Goal: Transaction & Acquisition: Book appointment/travel/reservation

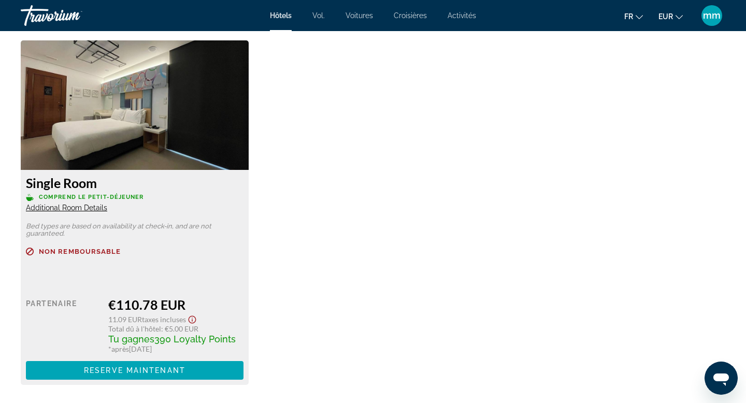
scroll to position [1761, 0]
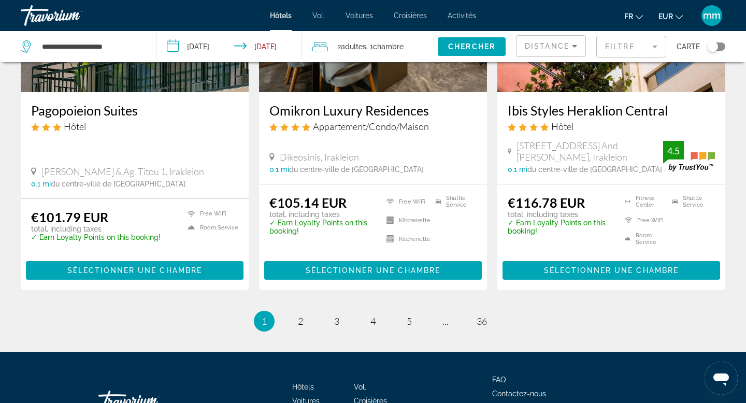
scroll to position [1417, 0]
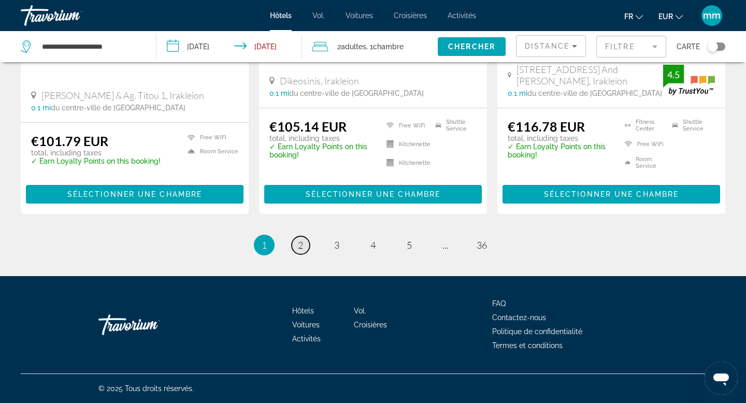
click at [300, 250] on span "2" at bounding box center [300, 244] width 5 height 11
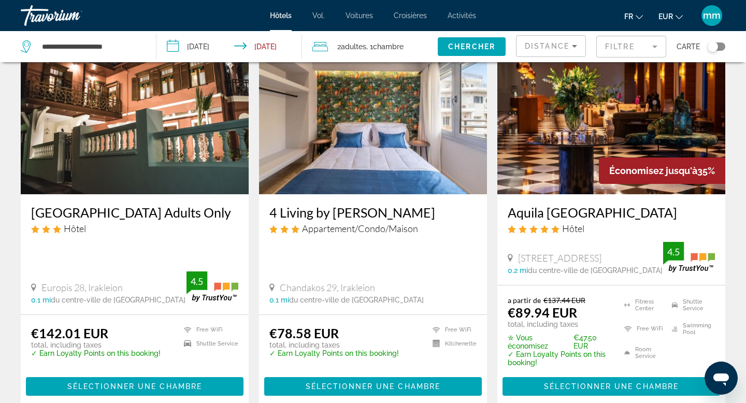
scroll to position [73, 0]
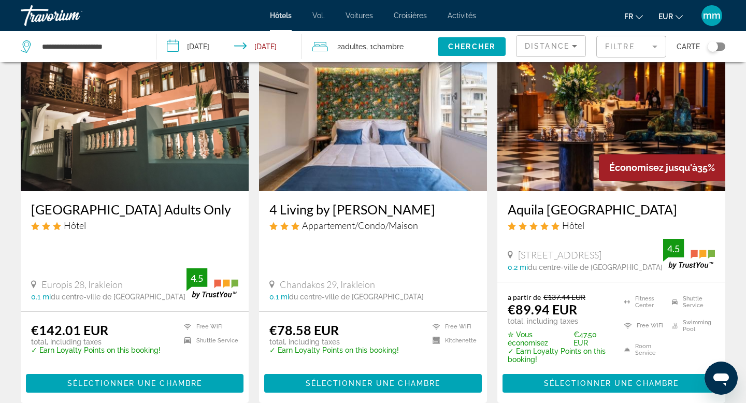
click at [342, 134] on img "Contenu principal" at bounding box center [373, 108] width 228 height 166
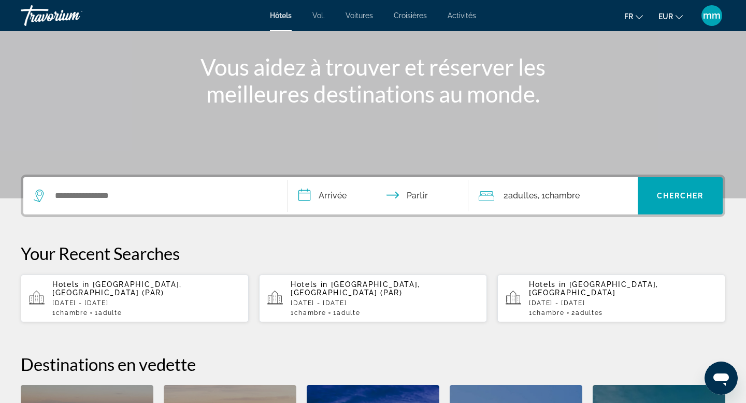
scroll to position [111, 0]
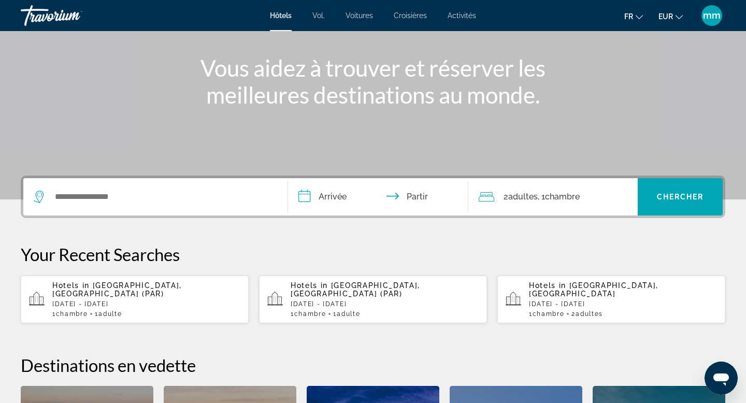
click at [153, 300] on p "[DATE] - [DATE]" at bounding box center [146, 303] width 188 height 7
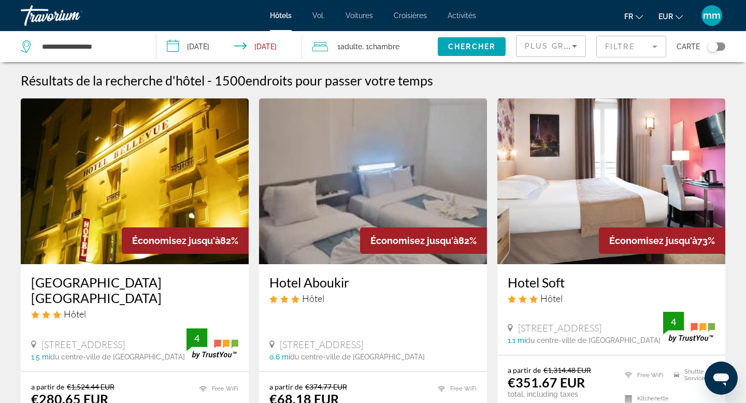
click at [714, 49] on div "Toggle map" at bounding box center [712, 46] width 10 height 10
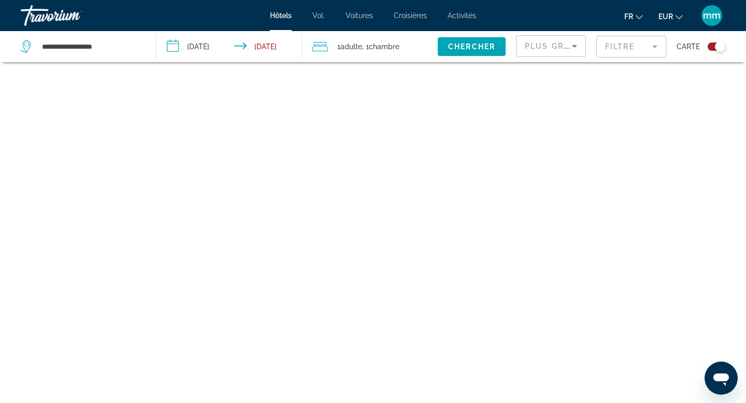
scroll to position [62, 0]
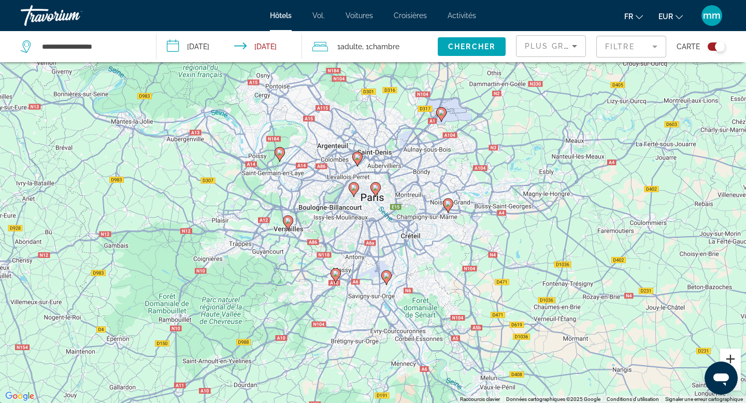
click at [734, 364] on button "Zoom avant" at bounding box center [730, 358] width 21 height 21
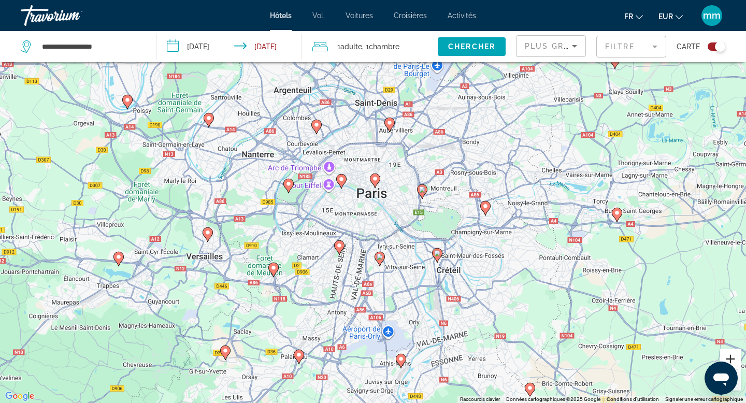
click at [734, 364] on button "Zoom avant" at bounding box center [730, 358] width 21 height 21
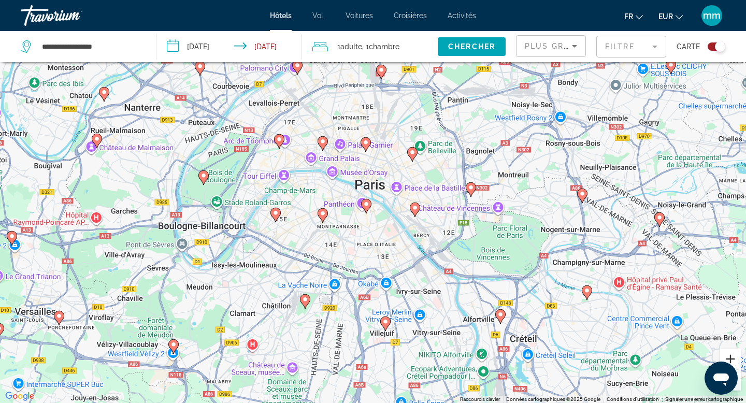
click at [734, 364] on button "Zoom avant" at bounding box center [730, 358] width 21 height 21
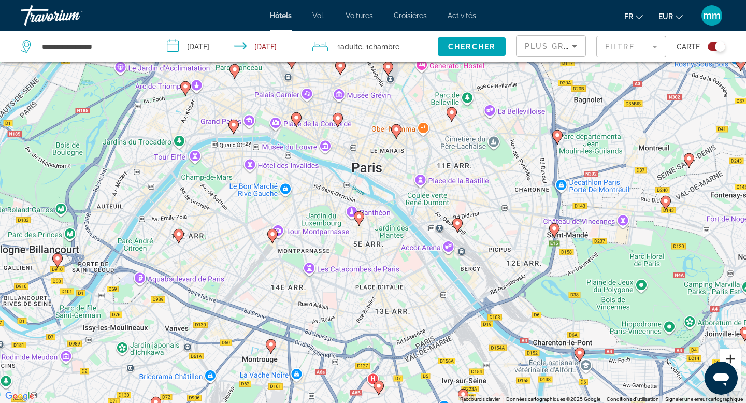
click at [734, 364] on button "Zoom avant" at bounding box center [730, 358] width 21 height 21
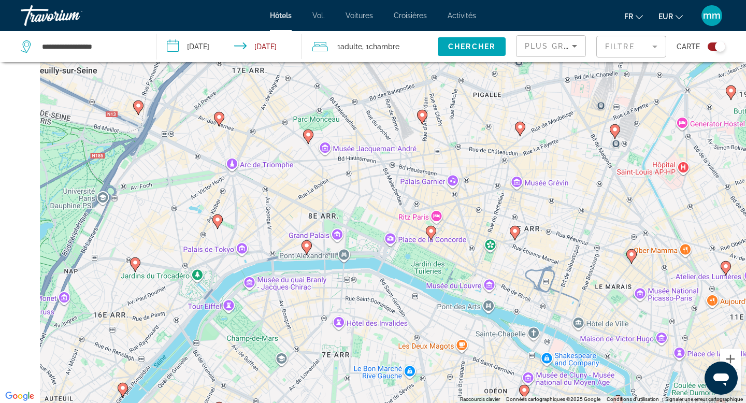
drag, startPoint x: 46, startPoint y: 127, endPoint x: 261, endPoint y: 317, distance: 286.5
click at [261, 317] on div "Pour activer le glissement avec le clavier, appuyez sur Alt+Entrée. Une fois ce…" at bounding box center [373, 201] width 746 height 403
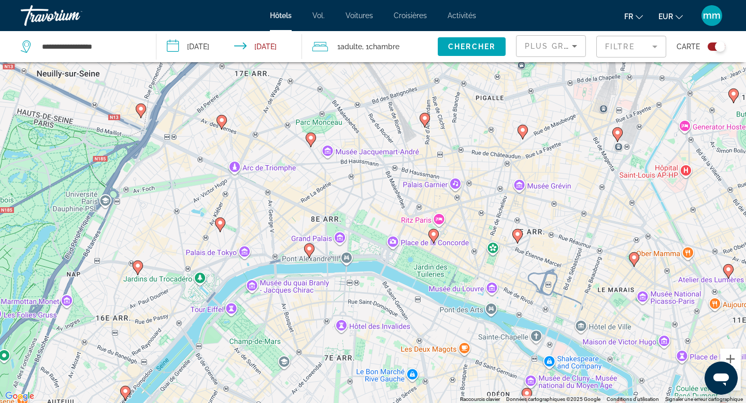
click at [222, 226] on icon "Contenu principal" at bounding box center [219, 224] width 9 height 13
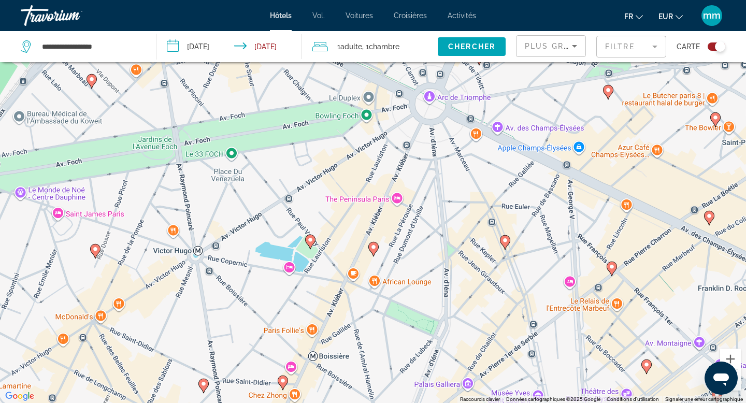
drag, startPoint x: 275, startPoint y: 184, endPoint x: 273, endPoint y: 319, distance: 135.7
click at [273, 319] on div "Pour naviguer, appuyez sur les touches fléchées. Pour activer le glissement ave…" at bounding box center [373, 201] width 746 height 403
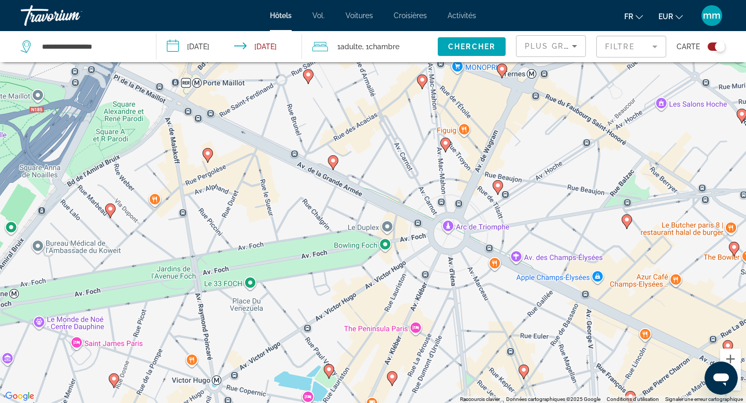
drag, startPoint x: 132, startPoint y: 103, endPoint x: 154, endPoint y: 235, distance: 133.8
click at [154, 235] on div "Pour naviguer, appuyez sur les touches fléchées. Pour activer le glissement ave…" at bounding box center [373, 201] width 746 height 403
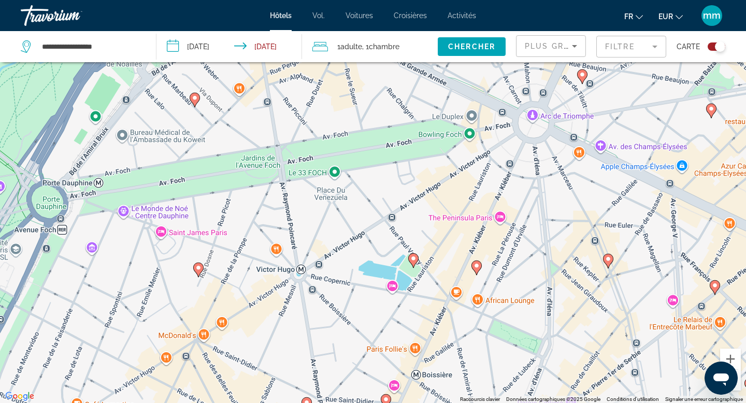
drag, startPoint x: 160, startPoint y: 211, endPoint x: 244, endPoint y: 99, distance: 139.8
click at [244, 99] on div "Pour naviguer, appuyez sur les touches fléchées. Pour activer le glissement ave…" at bounding box center [373, 201] width 746 height 403
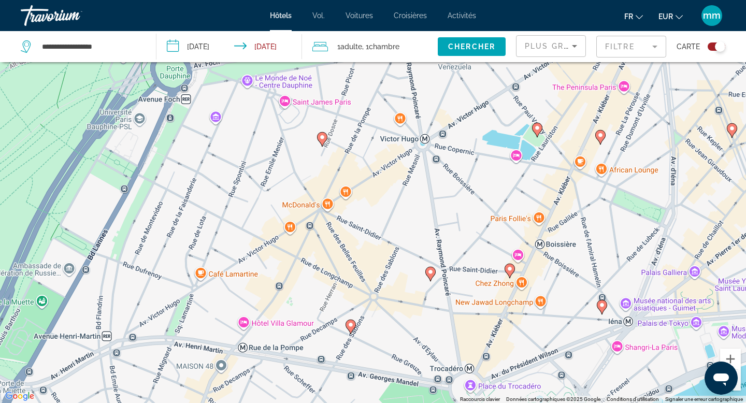
drag, startPoint x: 166, startPoint y: 333, endPoint x: 295, endPoint y: 201, distance: 184.6
click at [295, 201] on div "Pour naviguer, appuyez sur les touches fléchées. Pour activer le glissement ave…" at bounding box center [373, 201] width 746 height 403
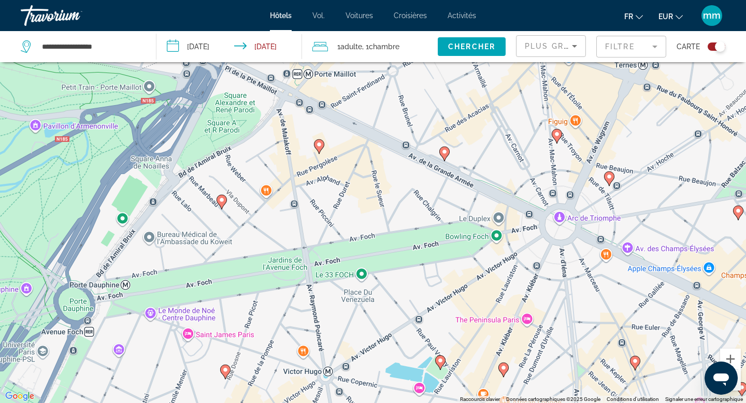
drag, startPoint x: 302, startPoint y: 167, endPoint x: 205, endPoint y: 402, distance: 254.3
click at [205, 402] on div "Pour naviguer, appuyez sur les touches fléchées. Pour activer le glissement ave…" at bounding box center [373, 201] width 746 height 403
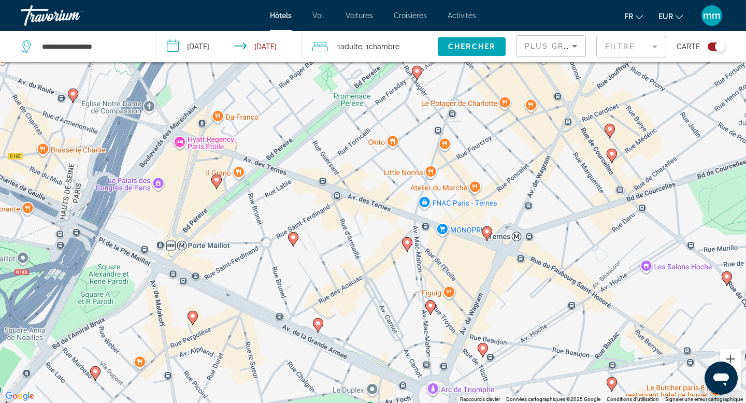
drag, startPoint x: 295, startPoint y: 229, endPoint x: 167, endPoint y: 402, distance: 215.1
click at [168, 402] on div "Pour naviguer, appuyez sur les touches fléchées. Pour activer le glissement ave…" at bounding box center [373, 201] width 746 height 403
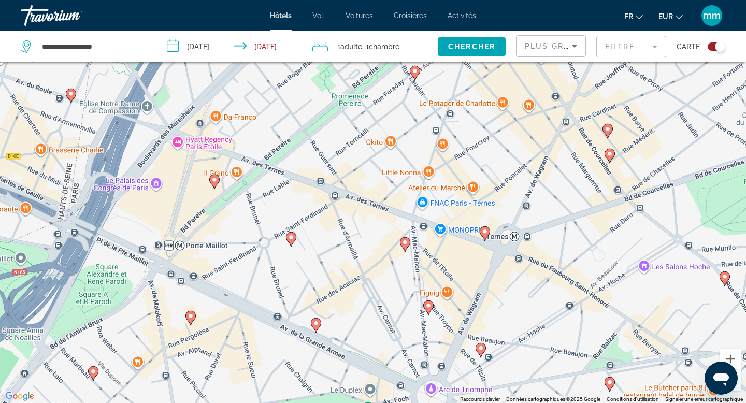
click at [216, 182] on image "Contenu principal" at bounding box center [214, 180] width 6 height 6
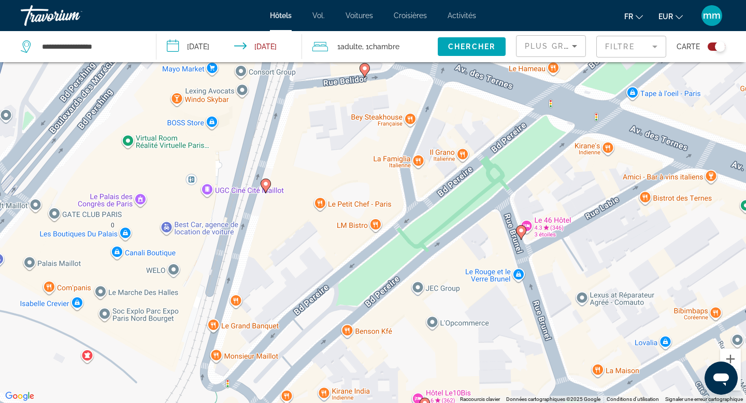
click at [266, 182] on image "Contenu principal" at bounding box center [266, 184] width 6 height 6
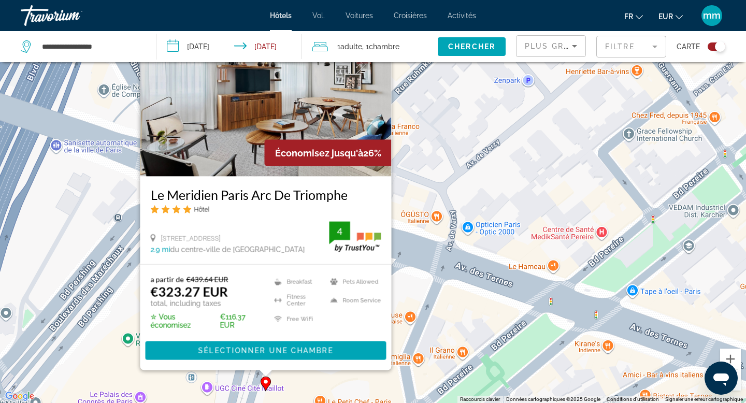
click at [225, 144] on img "Contenu principal" at bounding box center [265, 94] width 251 height 166
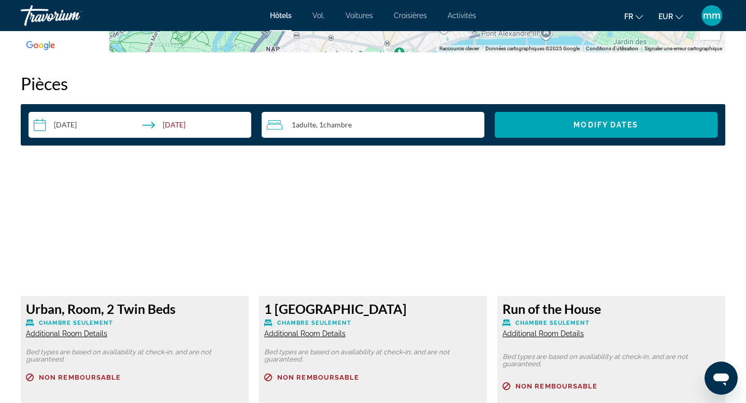
scroll to position [1295, 0]
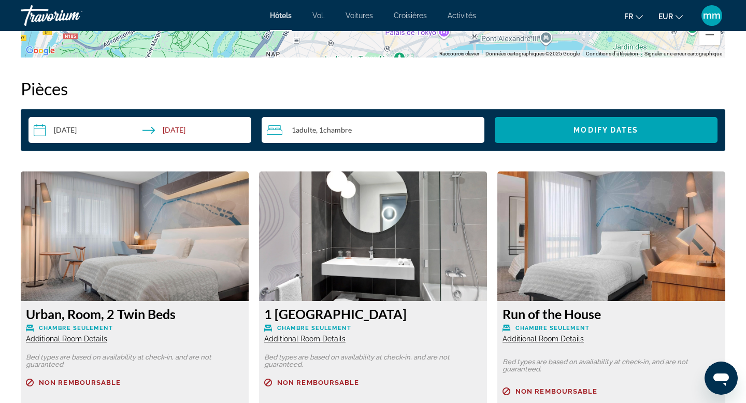
click at [316, 132] on span "Adulte" at bounding box center [306, 129] width 20 height 9
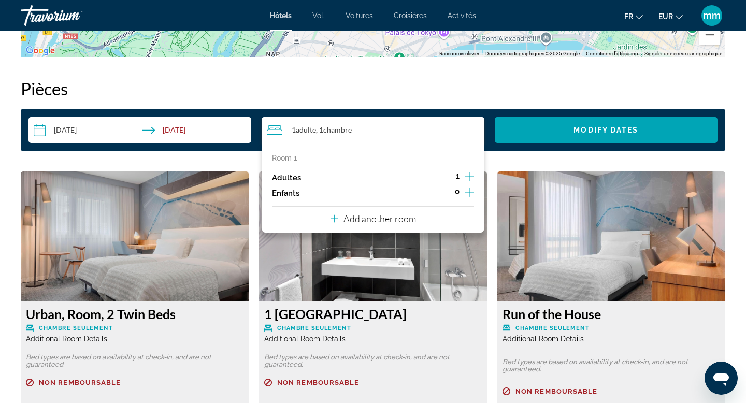
click at [471, 176] on icon "Increment adults" at bounding box center [468, 176] width 9 height 9
click at [535, 126] on span "Search widget" at bounding box center [606, 130] width 223 height 25
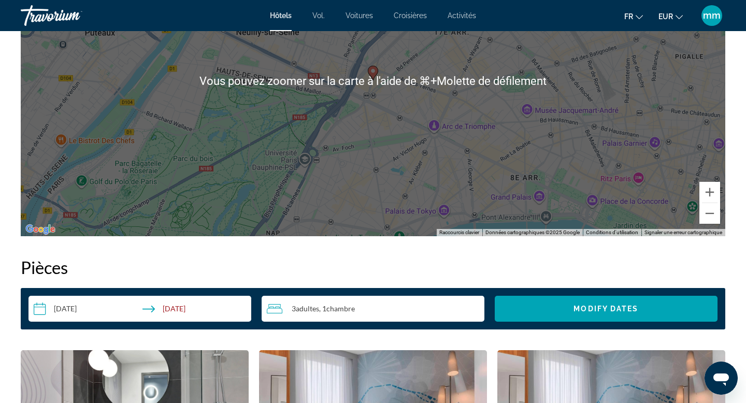
scroll to position [1116, 0]
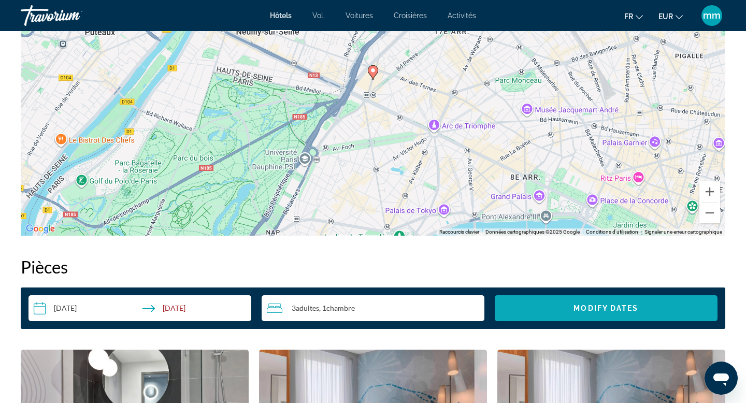
click at [529, 304] on span "Search widget" at bounding box center [606, 308] width 223 height 25
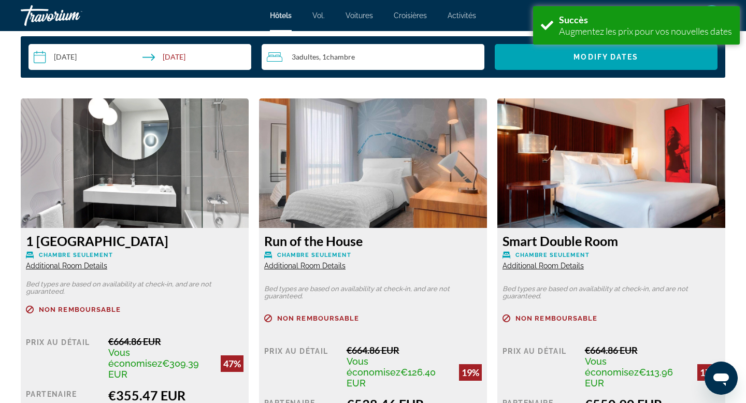
scroll to position [1371, 0]
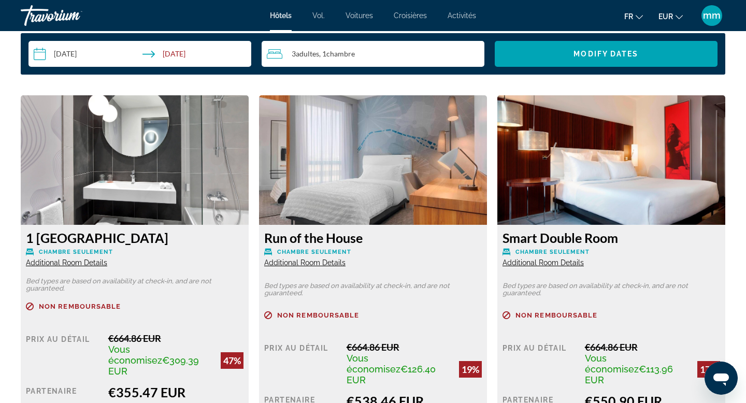
click at [76, 264] on span "Additional Room Details" at bounding box center [66, 262] width 81 height 8
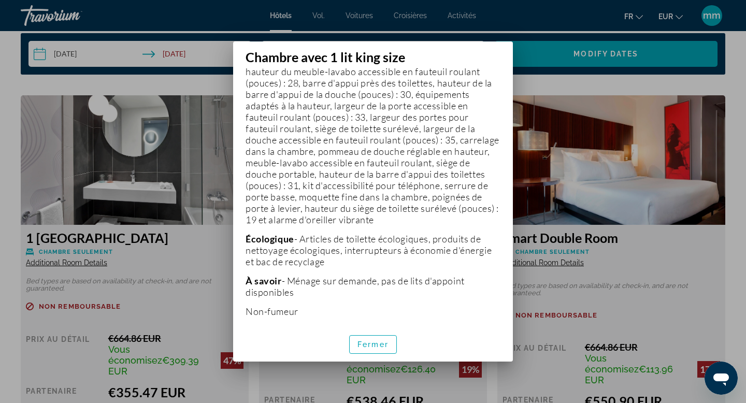
scroll to position [523, 0]
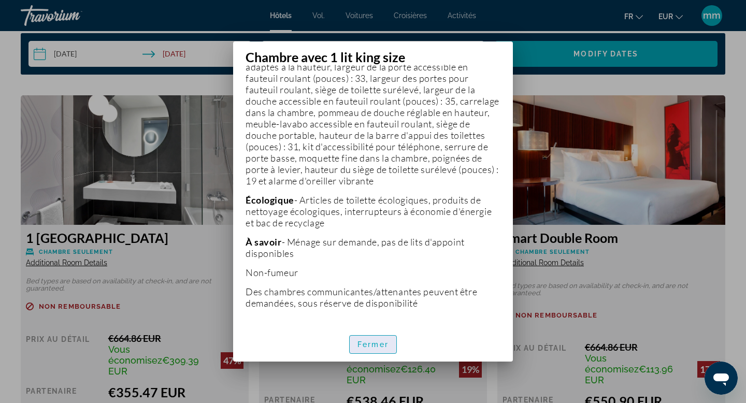
click at [381, 346] on font "Fermer" at bounding box center [372, 344] width 31 height 8
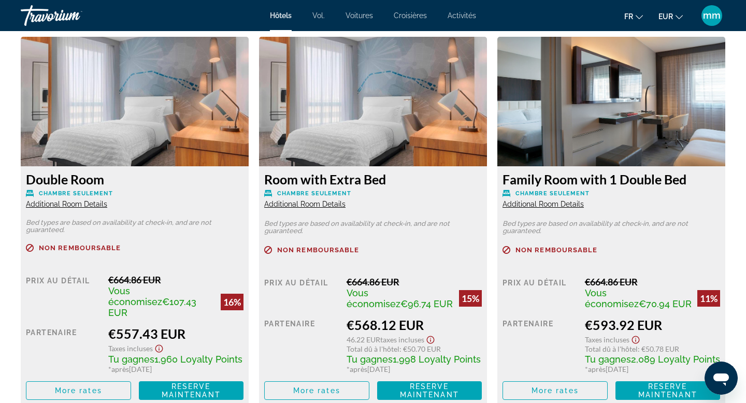
scroll to position [1808, 0]
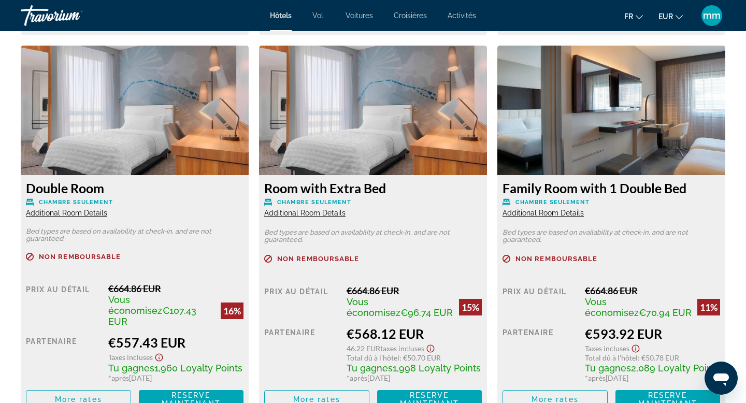
click at [549, 209] on span "Additional Room Details" at bounding box center [542, 213] width 81 height 8
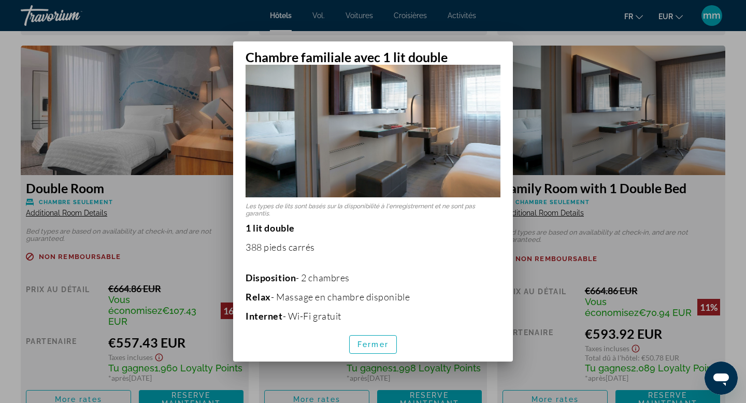
scroll to position [0, 0]
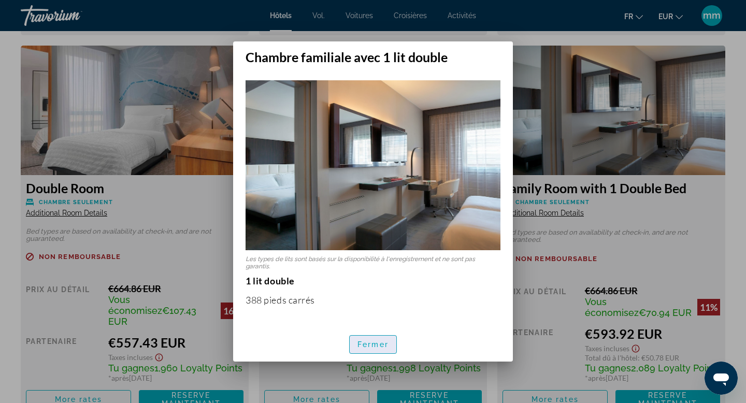
click at [371, 344] on font "Fermer" at bounding box center [372, 344] width 31 height 8
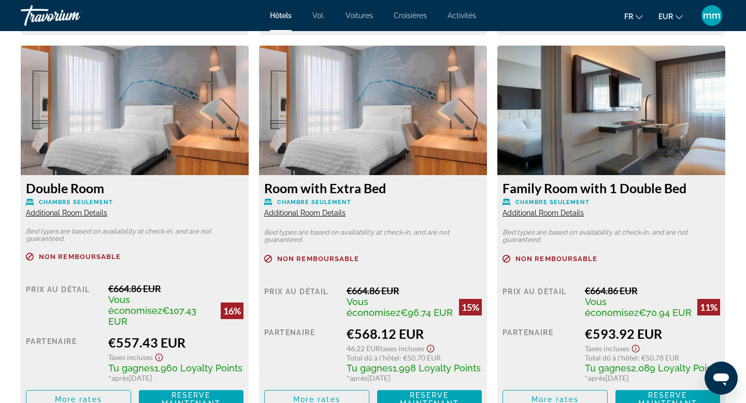
click at [555, 209] on span "Additional Room Details" at bounding box center [542, 213] width 81 height 8
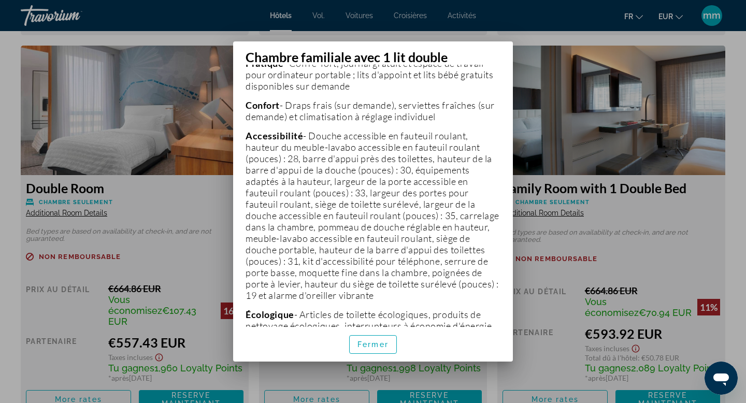
scroll to position [440, 0]
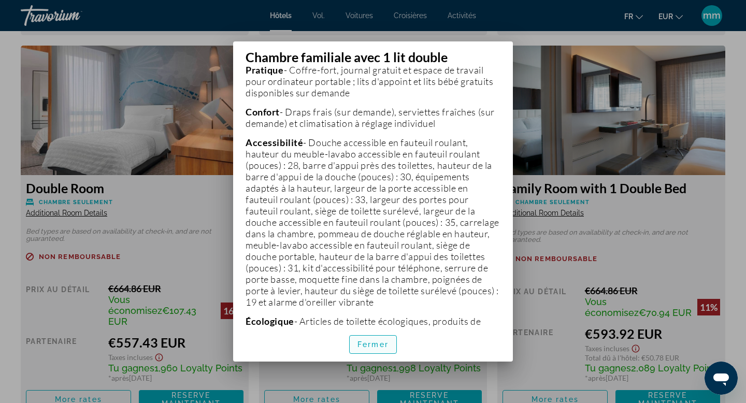
click at [363, 345] on font "Fermer" at bounding box center [372, 344] width 31 height 8
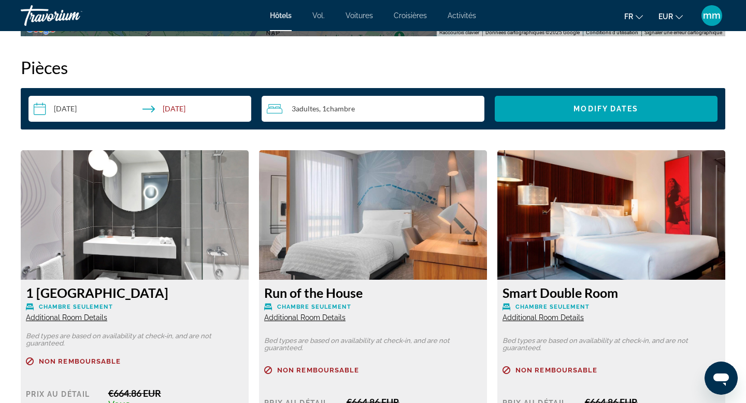
scroll to position [1317, 0]
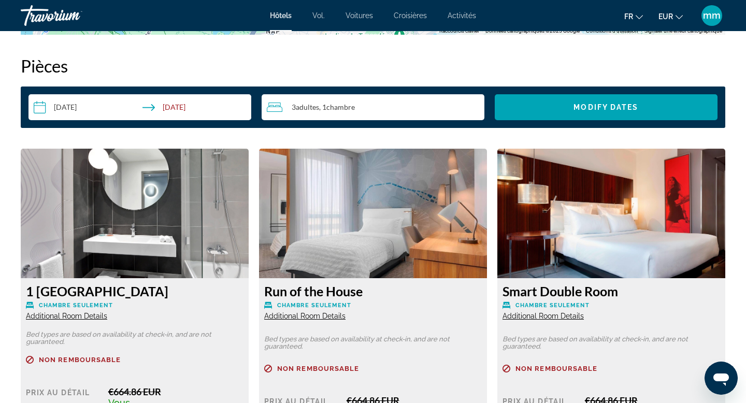
click at [412, 105] on div "3 Adulte Adultes , 1 Chambre pièces" at bounding box center [375, 107] width 217 height 12
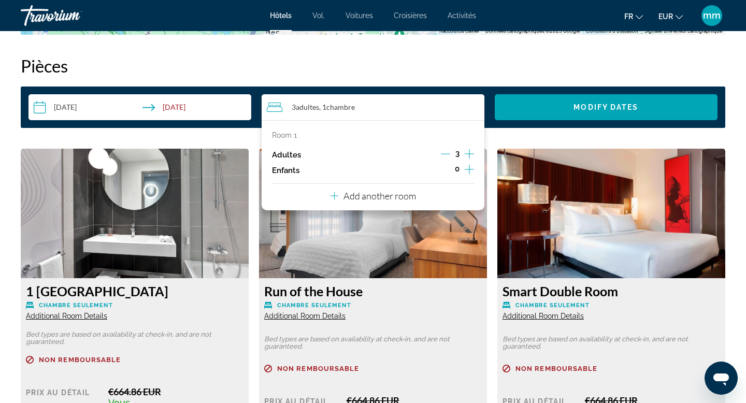
click at [470, 151] on icon "Increment adults" at bounding box center [468, 154] width 9 height 12
click at [555, 106] on span "Search widget" at bounding box center [606, 107] width 223 height 25
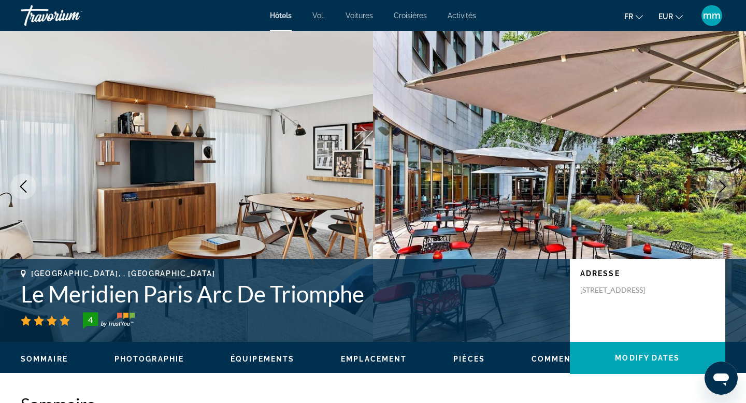
click at [360, 16] on font "Voitures" at bounding box center [358, 15] width 27 height 8
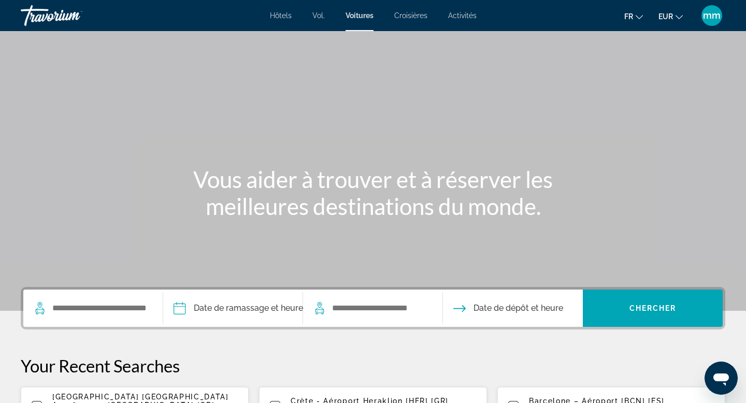
scroll to position [53, 0]
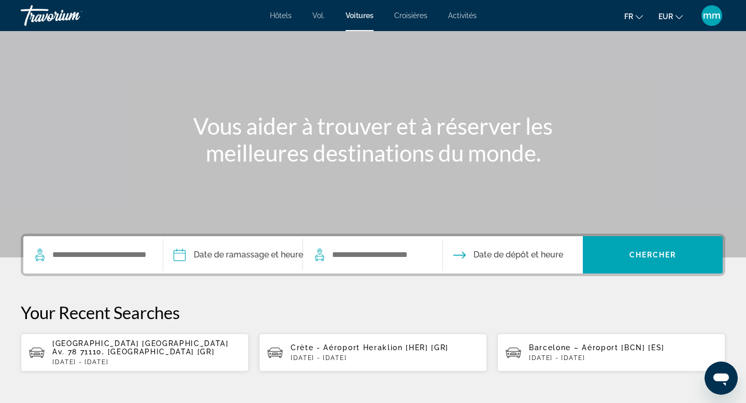
click at [308, 356] on p "[DATE] - [DATE]" at bounding box center [384, 357] width 188 height 7
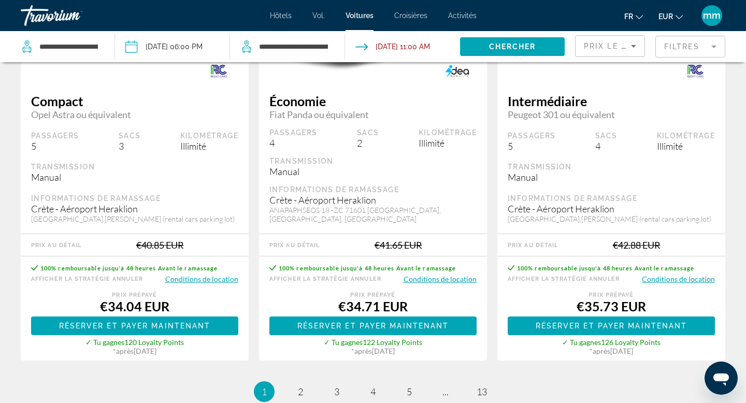
scroll to position [1679, 0]
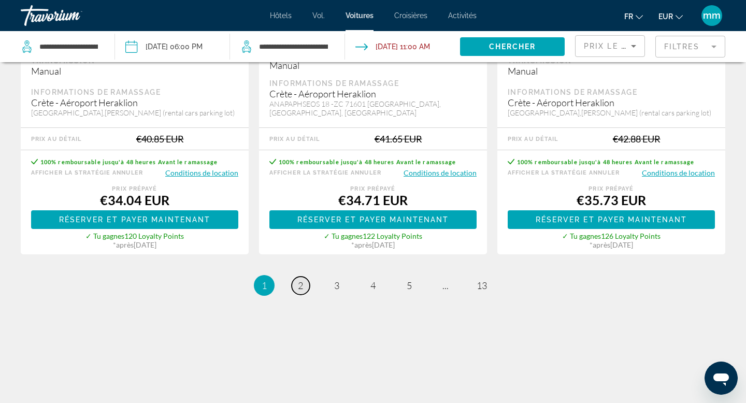
click at [298, 280] on span "2" at bounding box center [300, 285] width 5 height 11
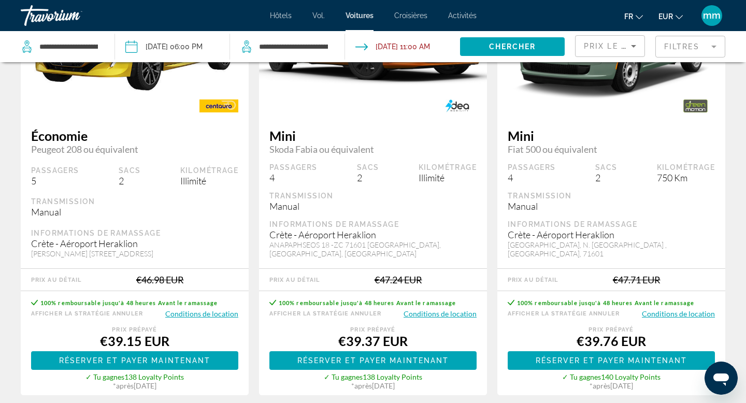
scroll to position [613, 0]
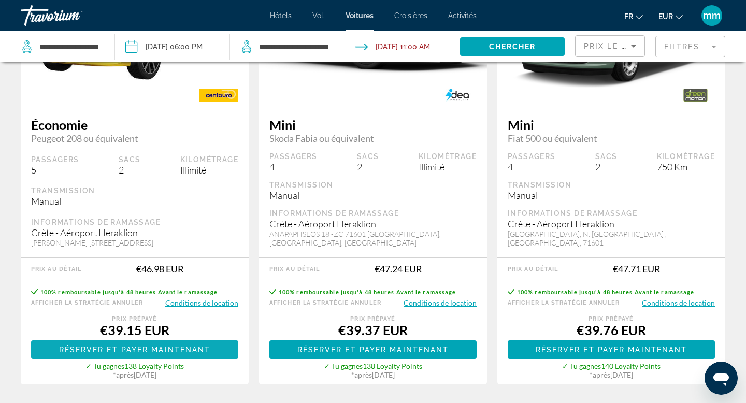
click at [138, 351] on span "Réserver et payer maintenant" at bounding box center [135, 349] width 152 height 8
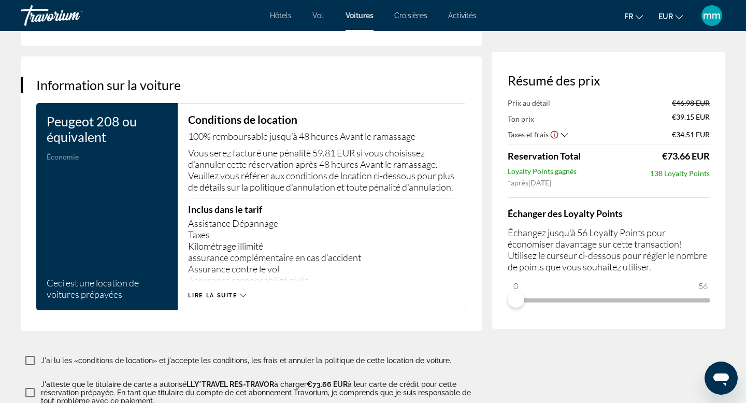
scroll to position [1429, 0]
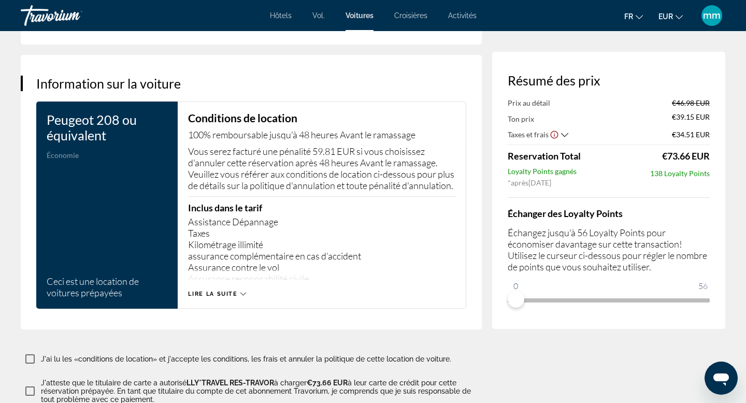
click at [200, 298] on button "Lire la suite" at bounding box center [216, 294] width 57 height 8
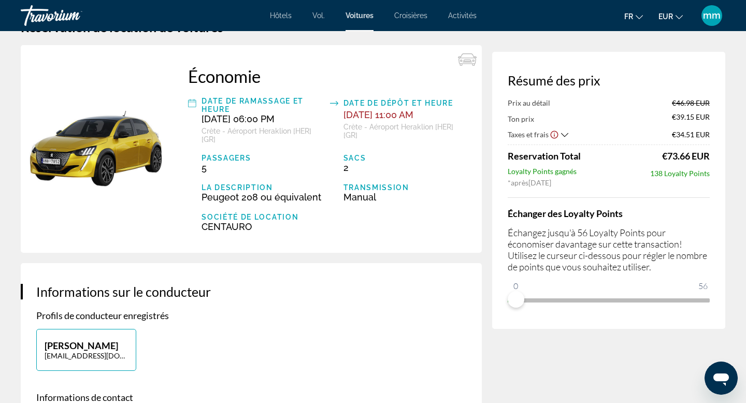
scroll to position [0, 0]
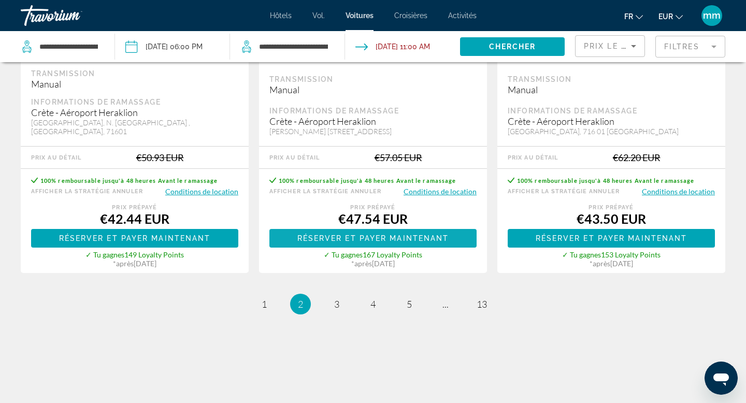
scroll to position [1670, 0]
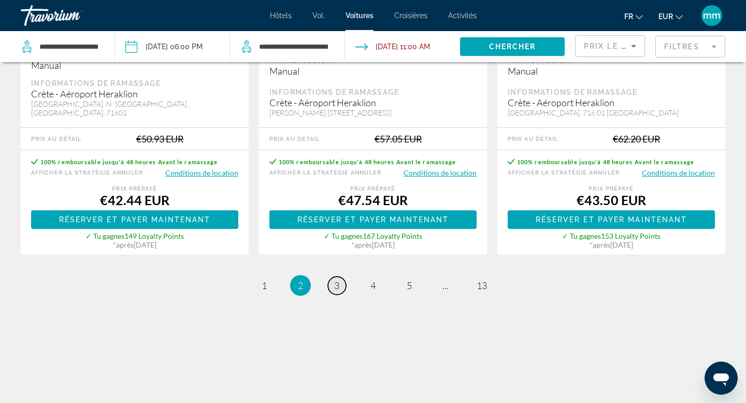
click at [336, 280] on span "3" at bounding box center [336, 285] width 5 height 11
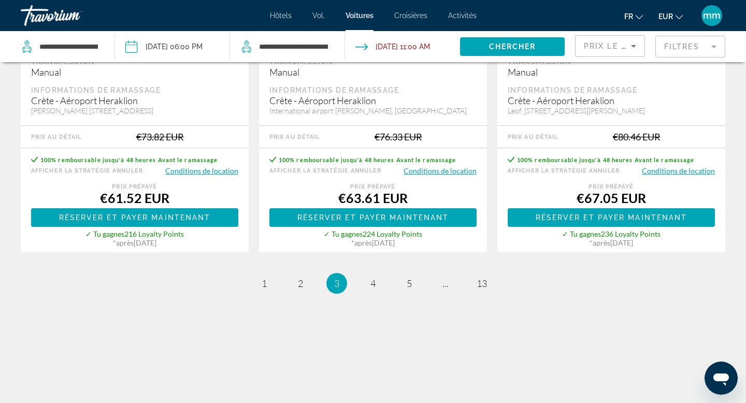
scroll to position [1692, 0]
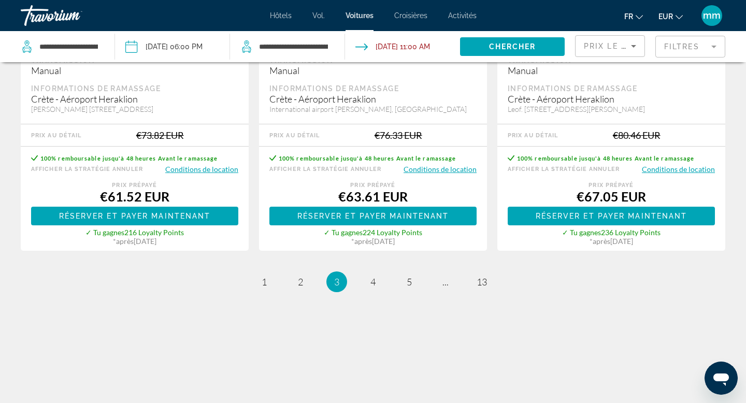
click at [370, 291] on li "page 4" at bounding box center [372, 281] width 21 height 21
click at [378, 276] on link "page 4" at bounding box center [373, 282] width 18 height 18
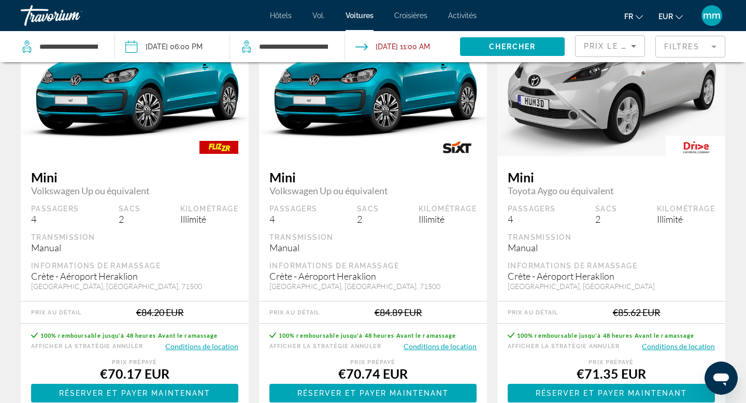
scroll to position [570, 0]
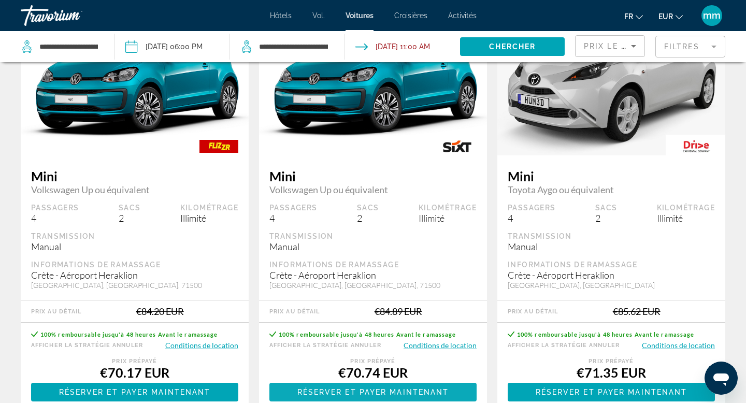
click at [365, 388] on span "Contenu principal" at bounding box center [372, 392] width 207 height 25
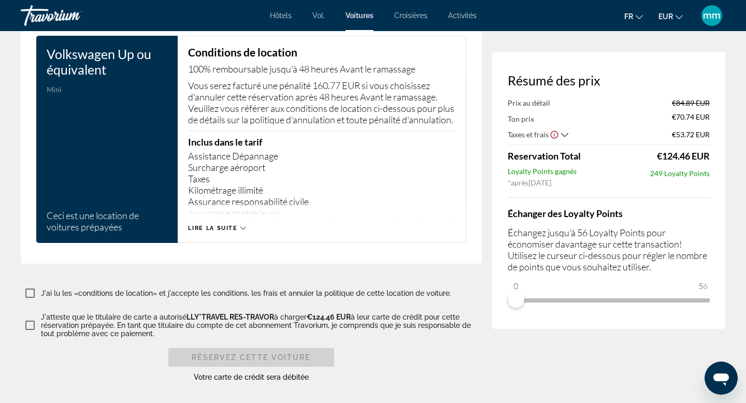
scroll to position [1507, 0]
click at [223, 231] on span "Lire la suite" at bounding box center [212, 228] width 49 height 7
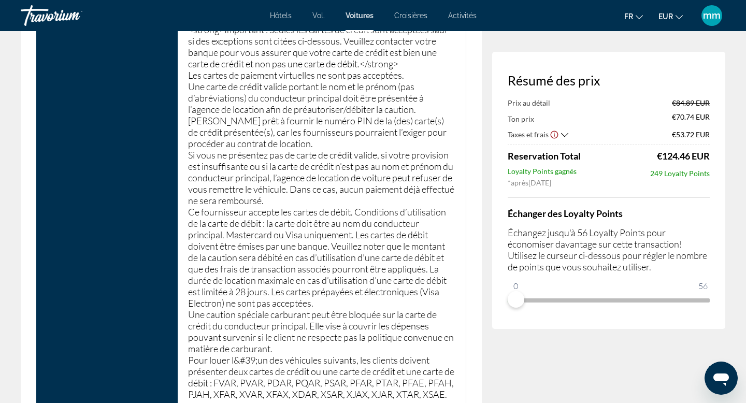
scroll to position [2505, 0]
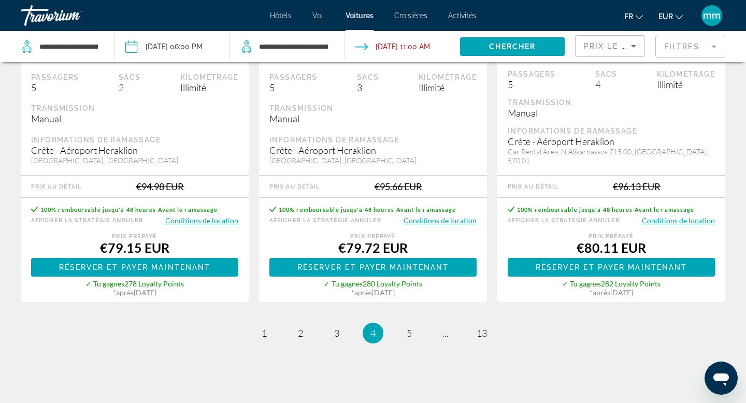
scroll to position [1662, 0]
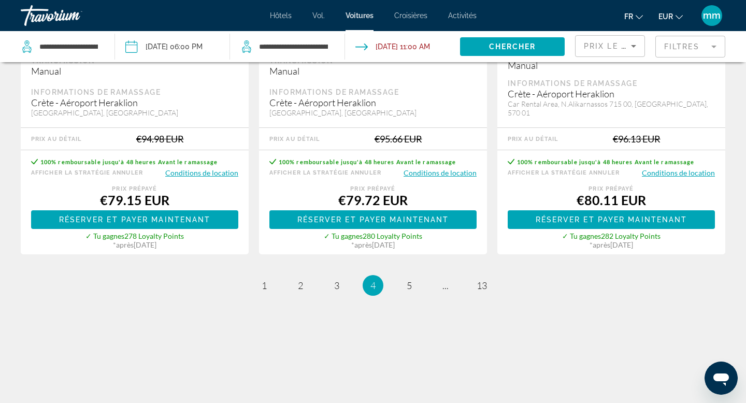
click at [409, 280] on span "5" at bounding box center [408, 285] width 5 height 11
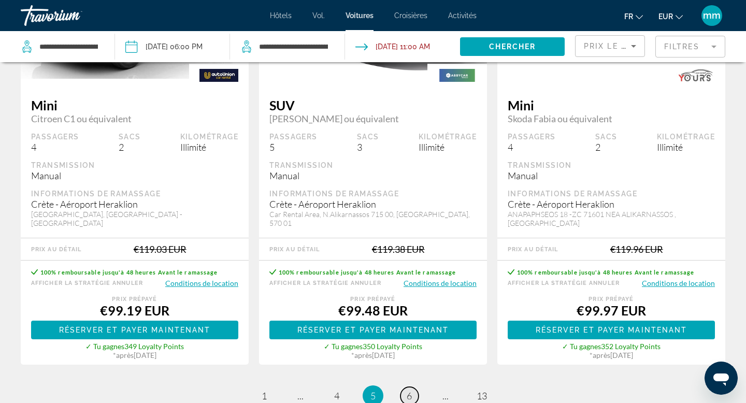
scroll to position [1662, 0]
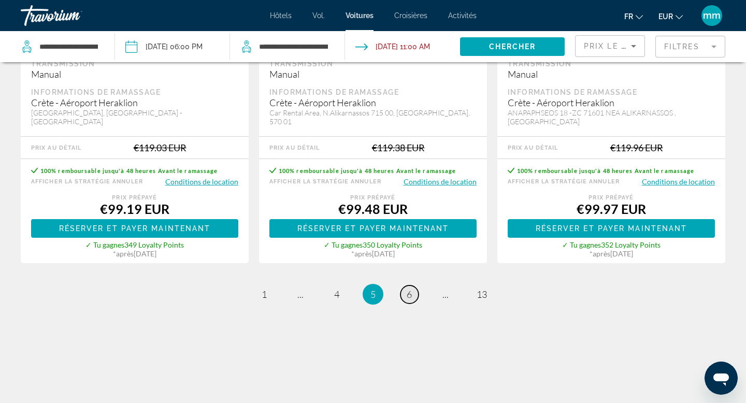
click at [409, 288] on span "6" at bounding box center [408, 293] width 5 height 11
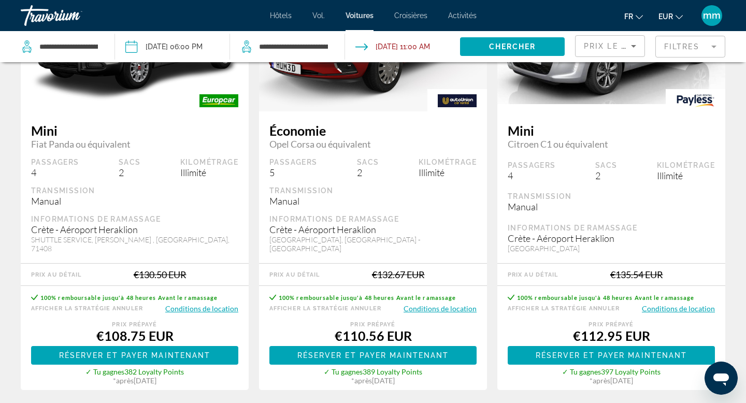
scroll to position [619, 0]
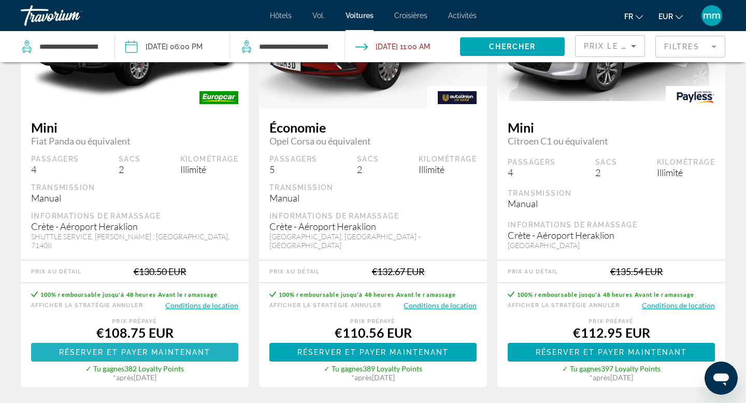
click at [123, 348] on span "Réserver et payer maintenant" at bounding box center [135, 352] width 152 height 8
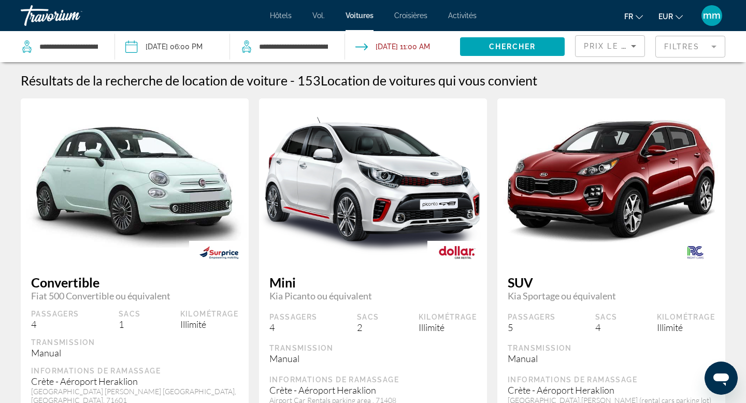
click at [409, 47] on input "Drop-off date: Oct 27, 2025 11:00 AM" at bounding box center [401, 48] width 119 height 34
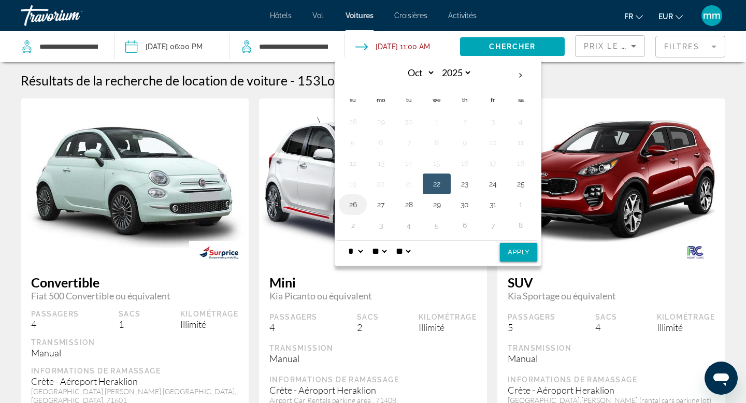
click at [350, 207] on button "26" at bounding box center [352, 204] width 17 height 14
click at [412, 251] on select "** **" at bounding box center [403, 251] width 19 height 21
select select "**"
click at [400, 241] on select "** **" at bounding box center [403, 251] width 19 height 21
click at [360, 251] on select "* * * * * * * * * ** ** **" at bounding box center [355, 251] width 19 height 21
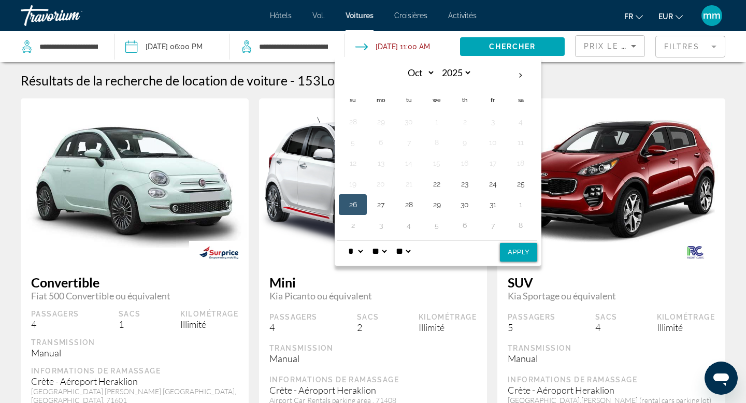
select select "**"
click at [346, 241] on select "* * * * * * * * * ** ** **" at bounding box center [355, 251] width 19 height 21
click at [520, 248] on button "Apply" at bounding box center [518, 252] width 37 height 19
type input "**********"
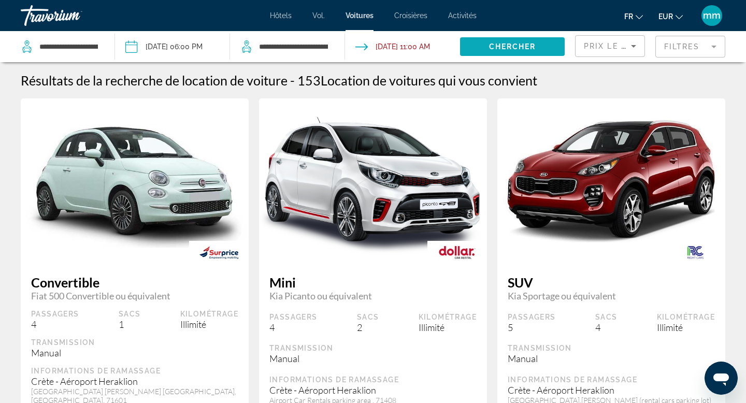
click at [499, 45] on span "Chercher" at bounding box center [512, 46] width 47 height 8
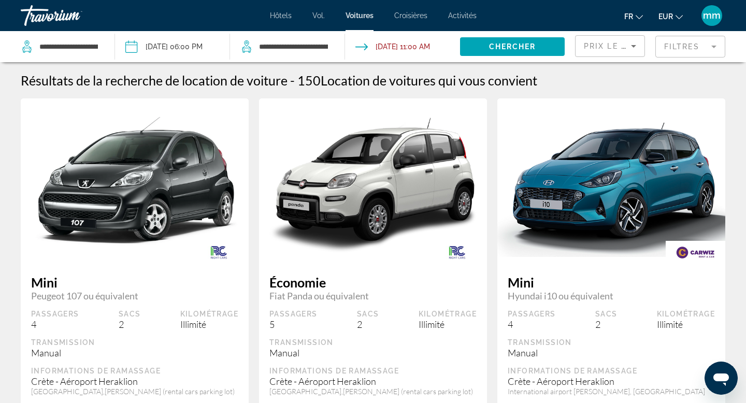
click at [432, 47] on input "**********" at bounding box center [401, 48] width 119 height 34
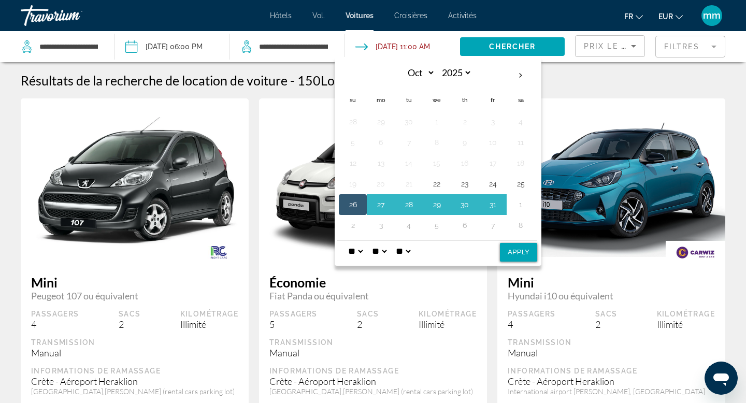
click at [412, 251] on select "** **" at bounding box center [403, 251] width 19 height 21
select select "**"
click at [400, 241] on select "** **" at bounding box center [403, 251] width 19 height 21
click at [365, 251] on select "* * * * * * * * * ** ** **" at bounding box center [355, 251] width 19 height 21
select select "*"
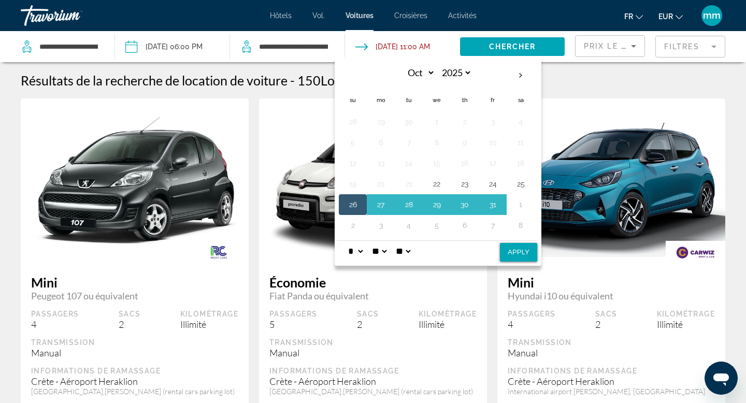
click at [346, 241] on select "* * * * * * * * * ** ** **" at bounding box center [355, 251] width 19 height 21
click at [506, 254] on button "Apply" at bounding box center [518, 252] width 37 height 19
type input "**********"
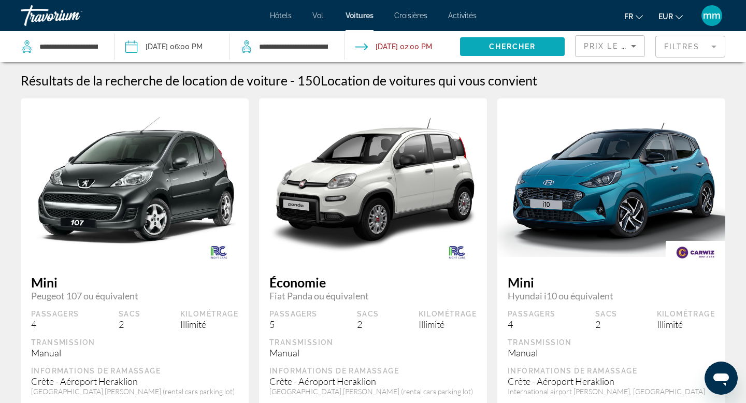
click at [516, 49] on span "Chercher" at bounding box center [512, 46] width 47 height 8
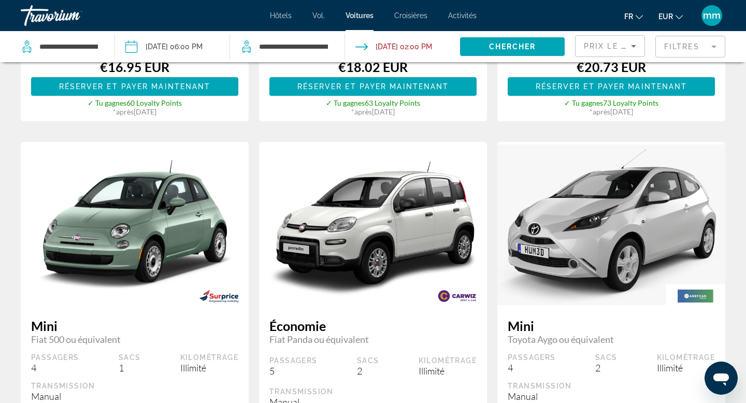
scroll to position [415, 0]
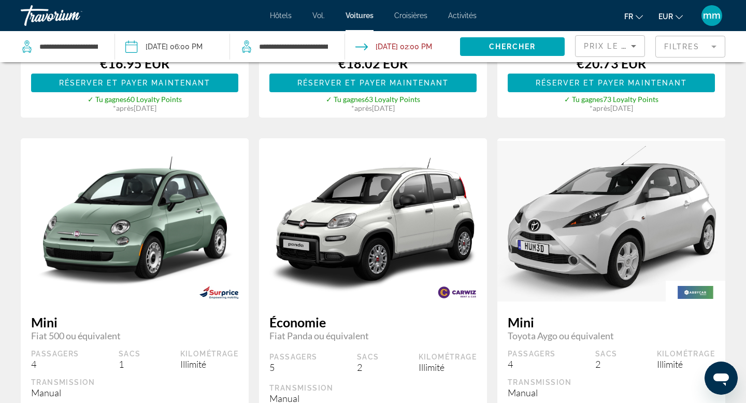
click at [426, 285] on img "Contenu principal" at bounding box center [373, 221] width 228 height 144
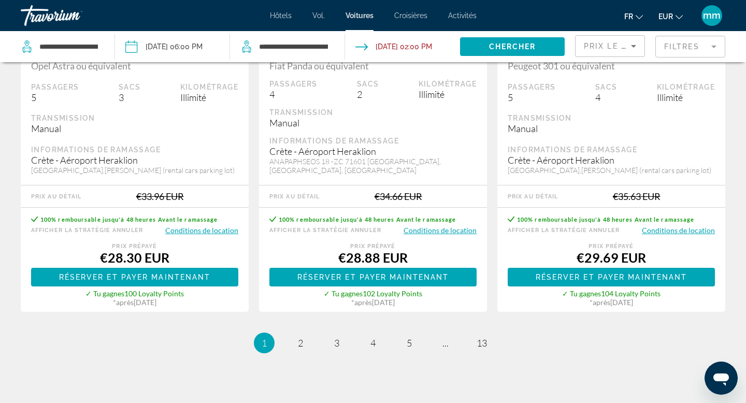
scroll to position [1679, 0]
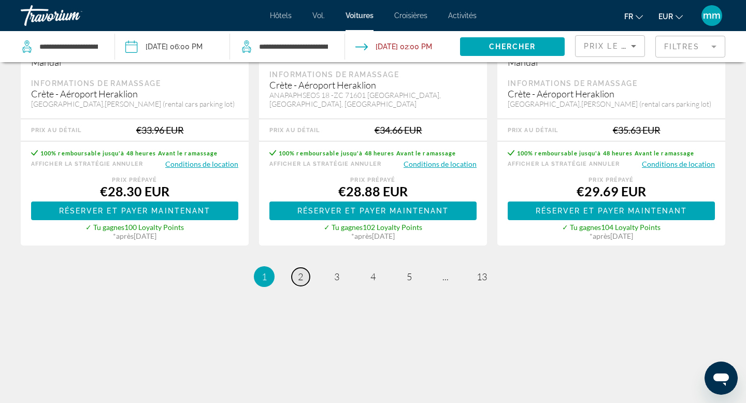
click at [303, 275] on link "page 2" at bounding box center [301, 277] width 18 height 18
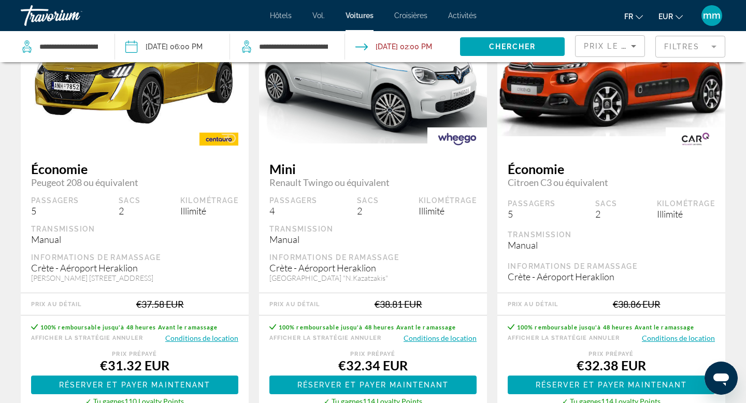
scroll to position [114, 0]
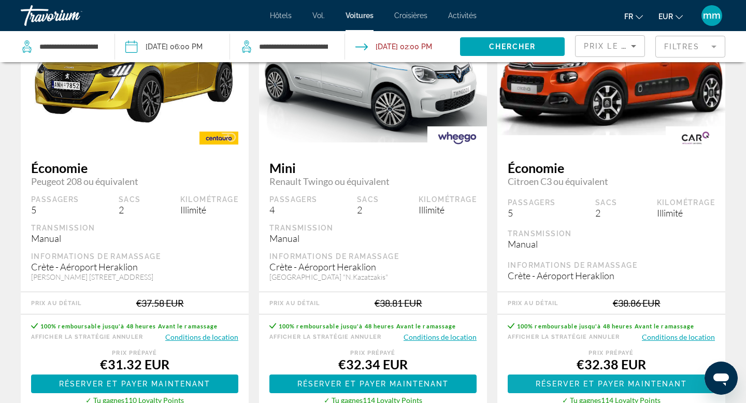
click at [598, 382] on span "Réserver et payer maintenant" at bounding box center [611, 384] width 152 height 8
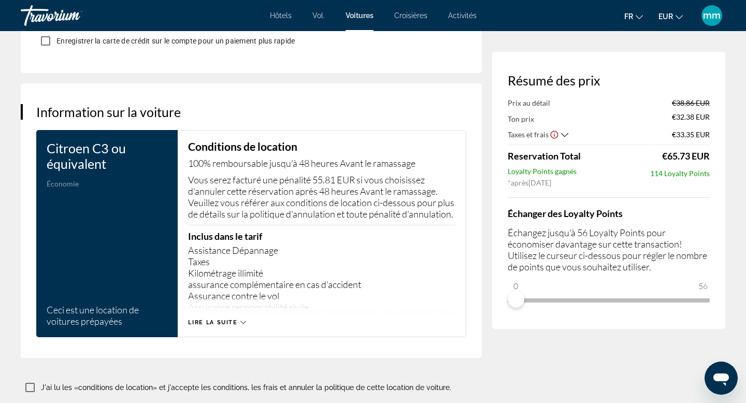
scroll to position [1404, 0]
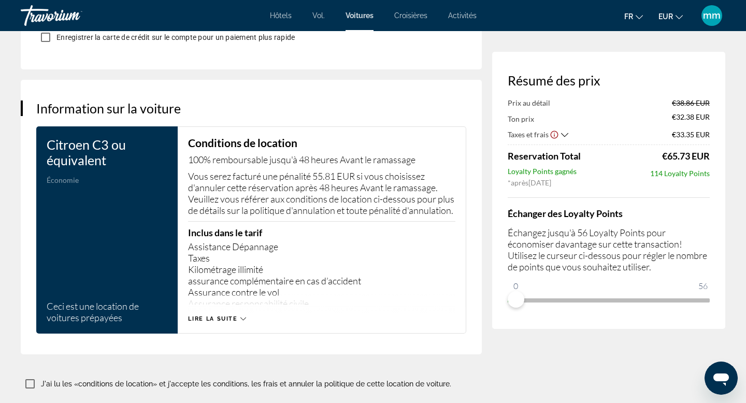
click at [229, 322] on span "Lire la suite" at bounding box center [212, 318] width 49 height 7
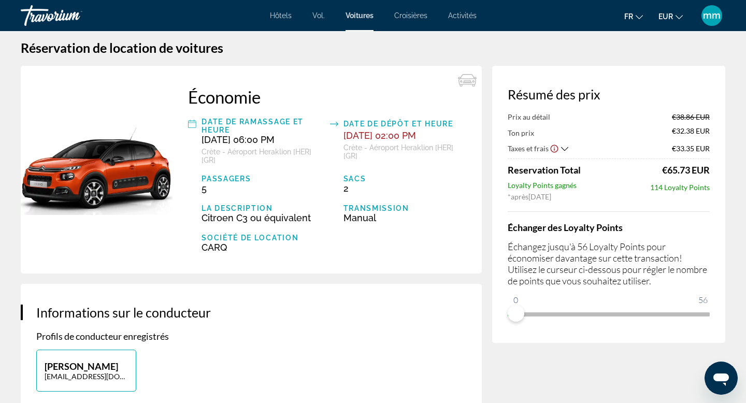
scroll to position [0, 0]
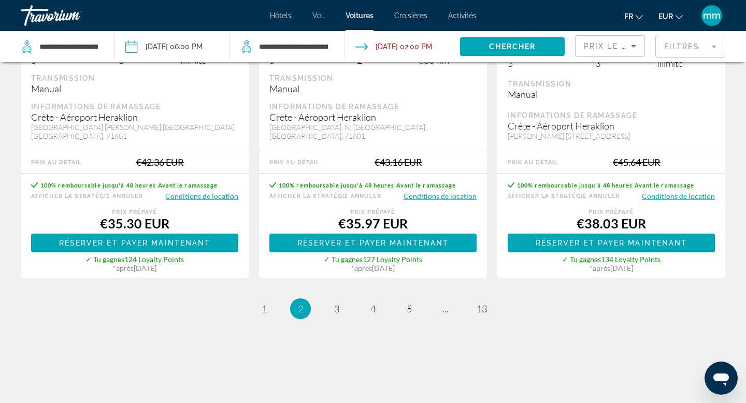
scroll to position [1670, 0]
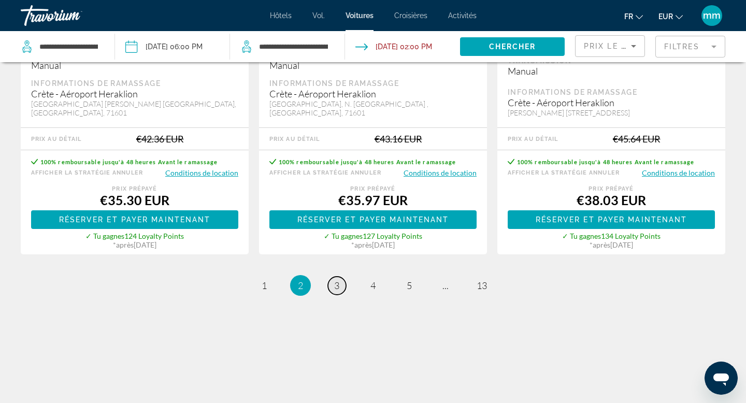
click at [337, 280] on span "3" at bounding box center [336, 285] width 5 height 11
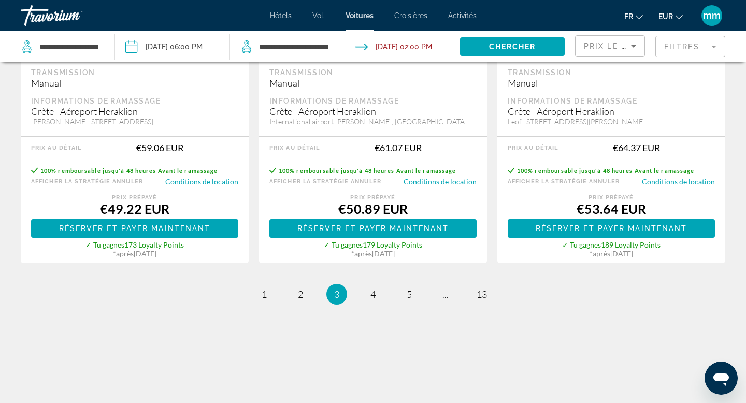
scroll to position [1688, 0]
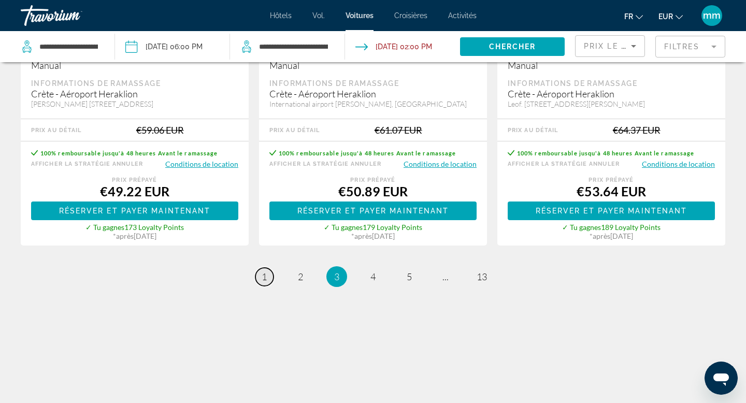
click at [267, 276] on link "page 1" at bounding box center [264, 277] width 18 height 18
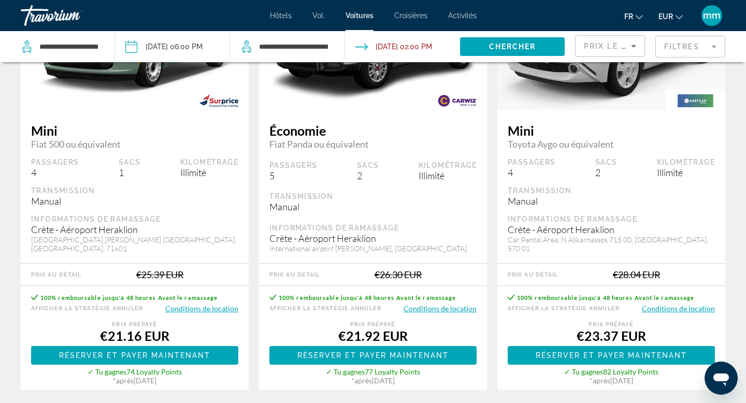
scroll to position [606, 0]
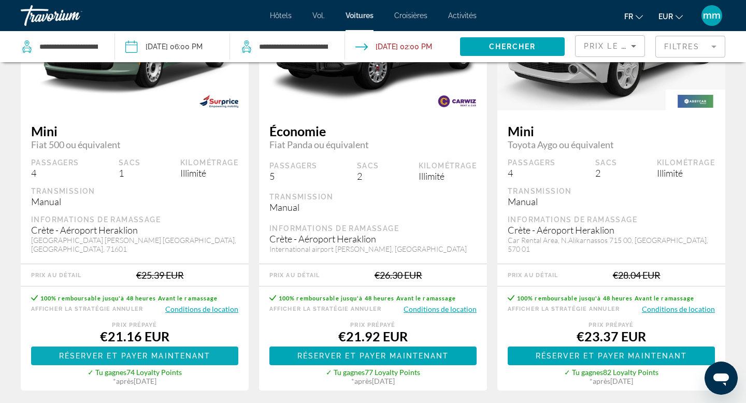
click at [135, 359] on span "Réserver et payer maintenant" at bounding box center [135, 356] width 152 height 8
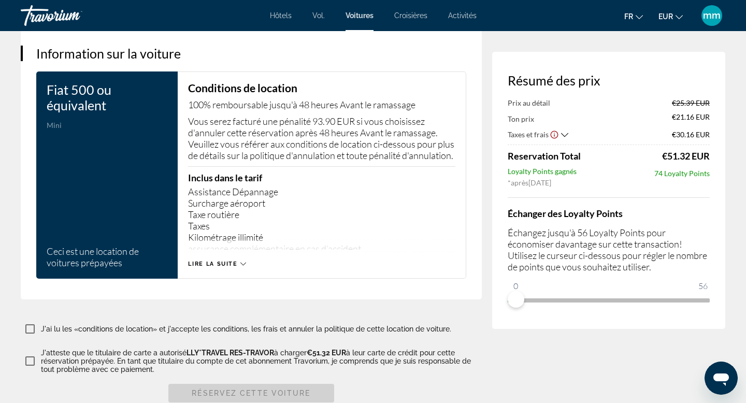
scroll to position [1461, 0]
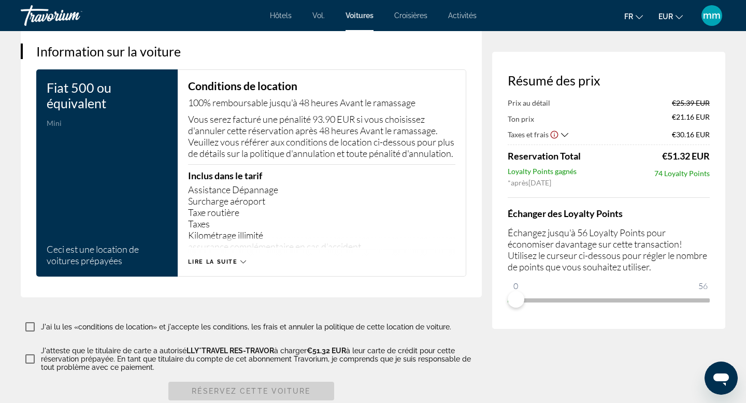
click at [232, 265] on span "Lire la suite" at bounding box center [212, 261] width 49 height 7
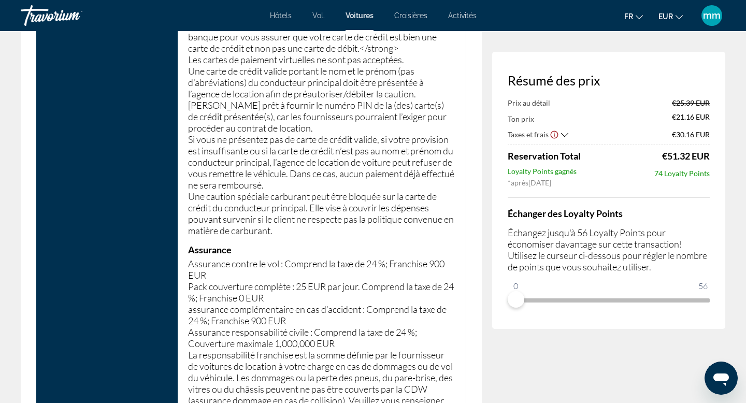
scroll to position [2242, 0]
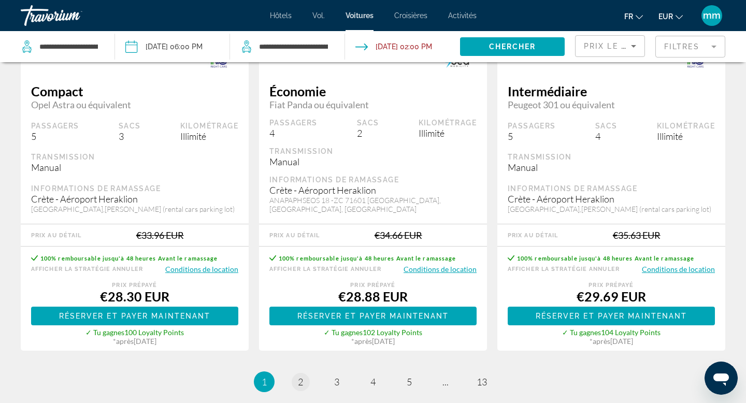
scroll to position [1679, 0]
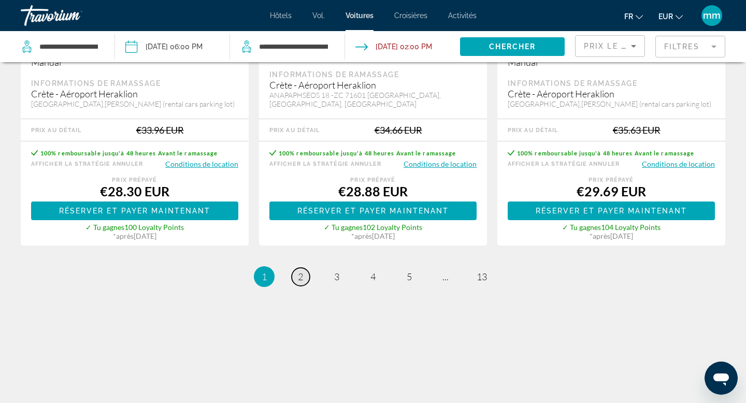
click at [301, 280] on span "2" at bounding box center [300, 276] width 5 height 11
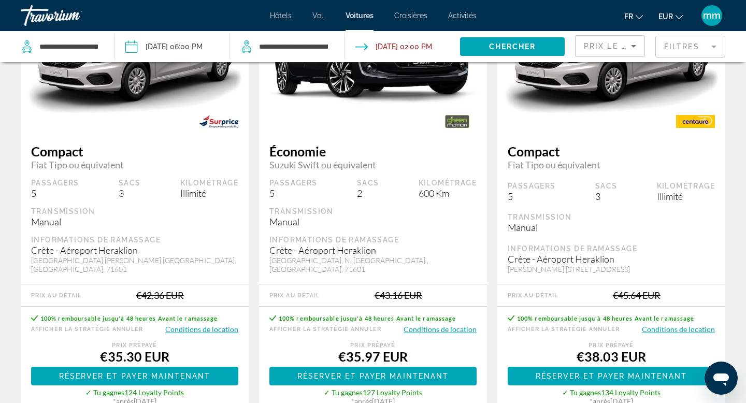
scroll to position [1516, 0]
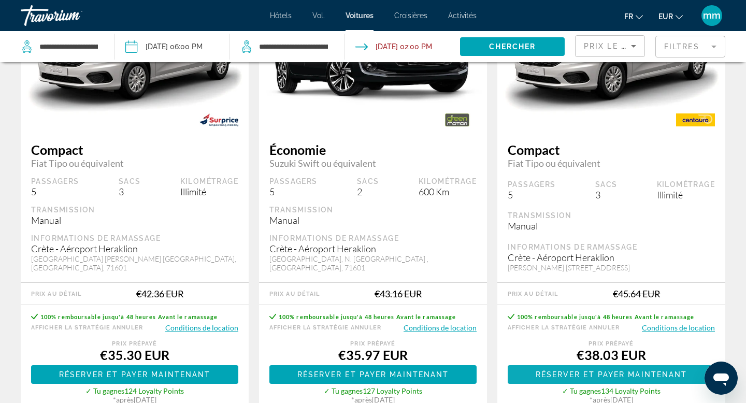
click at [577, 370] on span "Réserver et payer maintenant" at bounding box center [611, 374] width 152 height 8
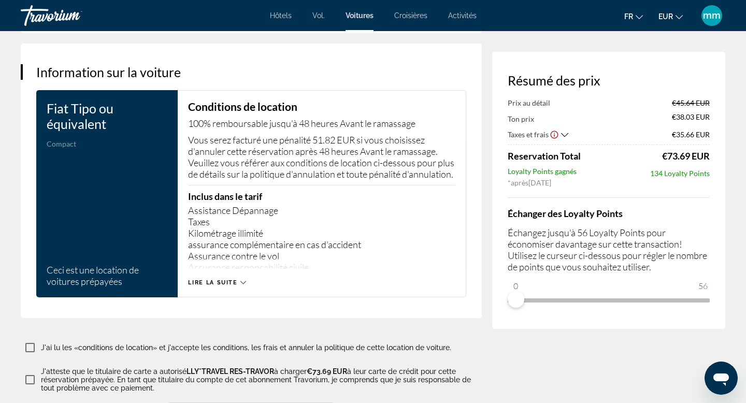
scroll to position [1442, 0]
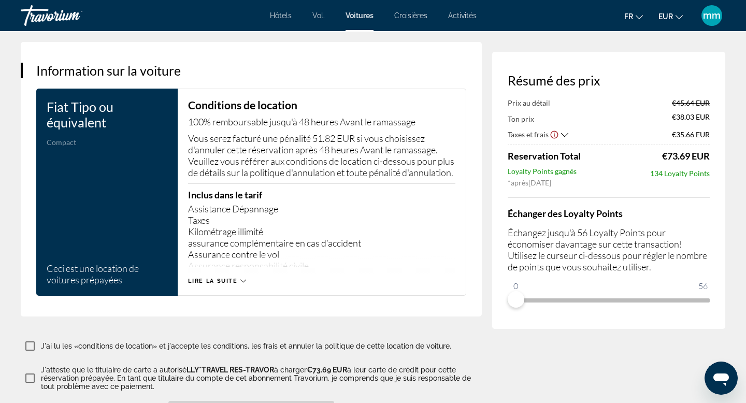
click at [201, 284] on span "Lire la suite" at bounding box center [212, 281] width 49 height 7
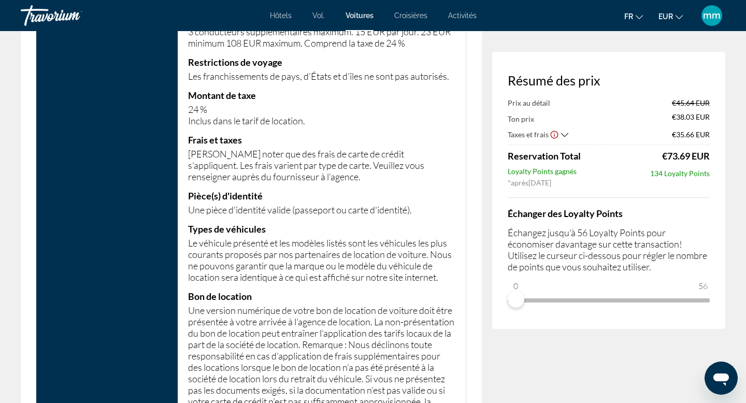
scroll to position [3029, 0]
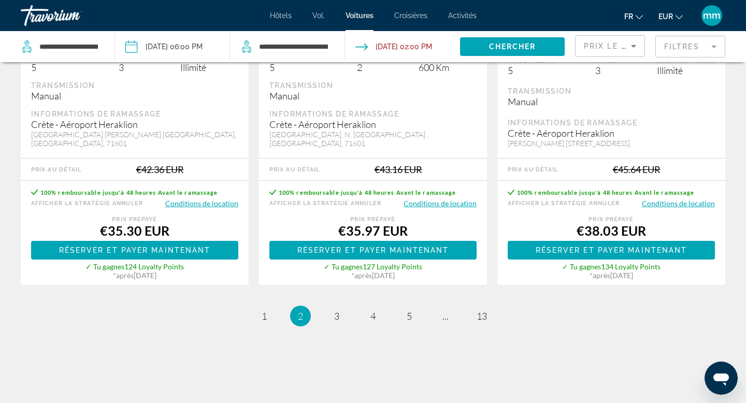
scroll to position [1670, 0]
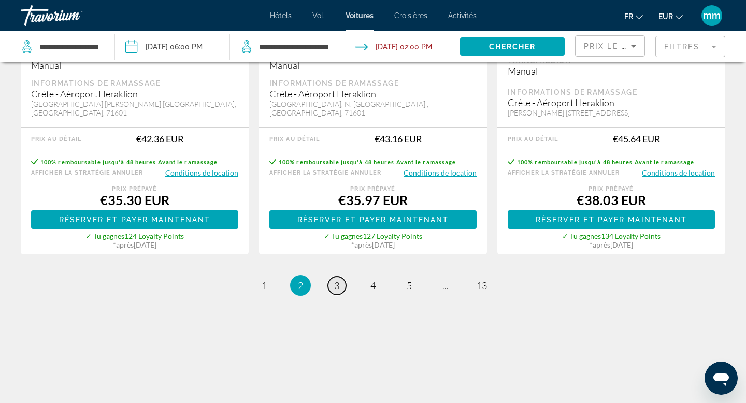
click at [338, 280] on span "3" at bounding box center [336, 285] width 5 height 11
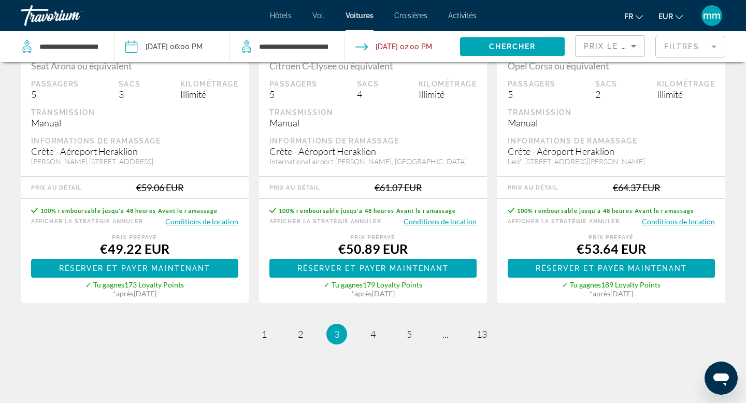
scroll to position [1688, 0]
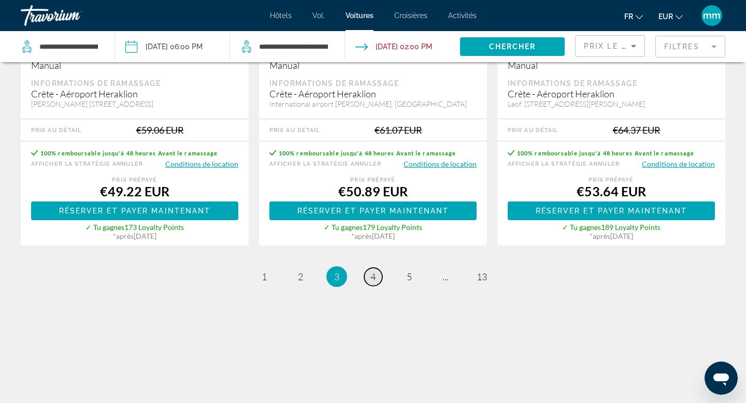
click at [371, 272] on span "4" at bounding box center [372, 276] width 5 height 11
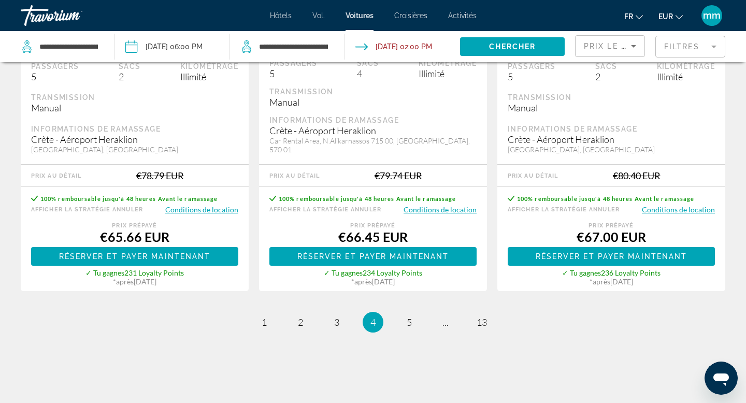
scroll to position [1653, 0]
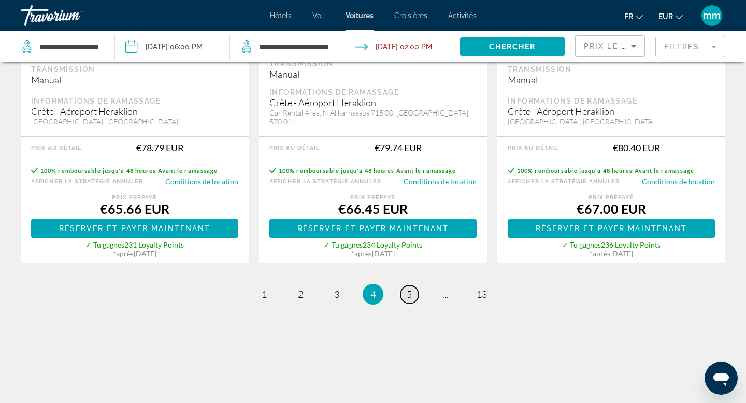
click at [401, 285] on link "page 5" at bounding box center [409, 294] width 18 height 18
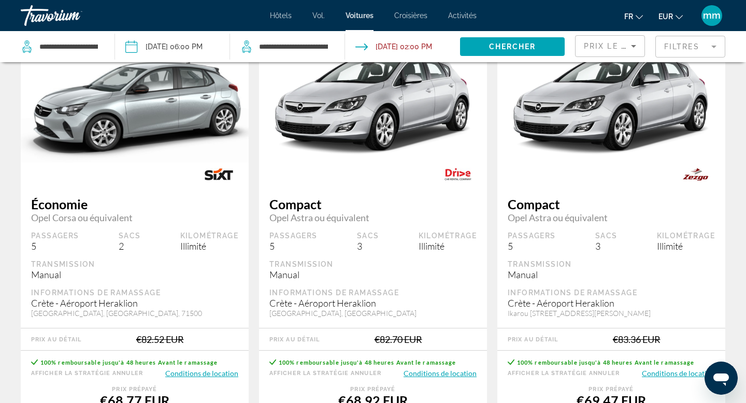
scroll to position [602, 0]
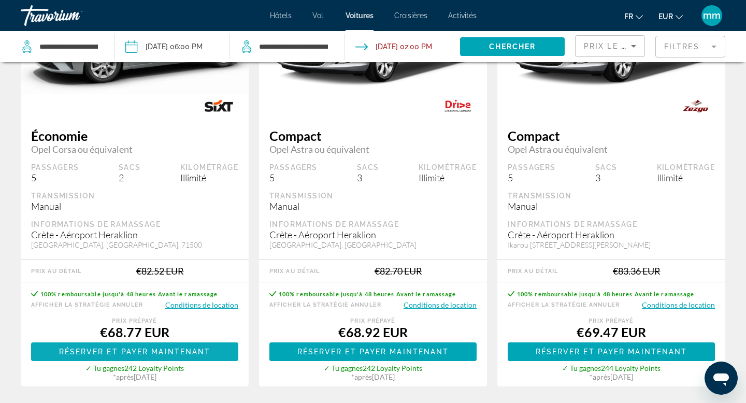
click at [128, 347] on span "Réserver et payer maintenant" at bounding box center [135, 351] width 152 height 8
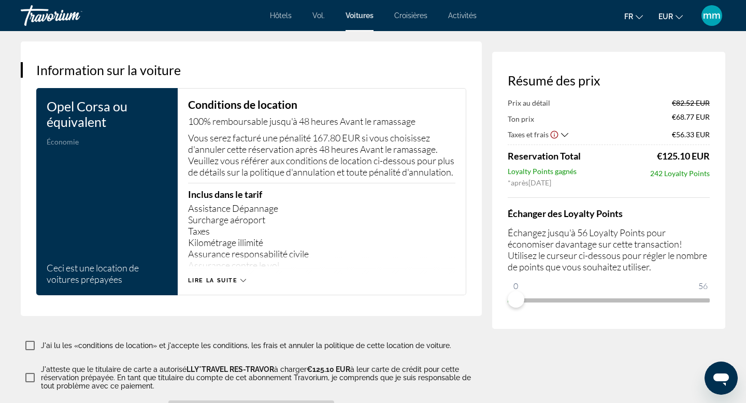
scroll to position [1442, 0]
click at [235, 284] on span "Lire la suite" at bounding box center [212, 281] width 49 height 7
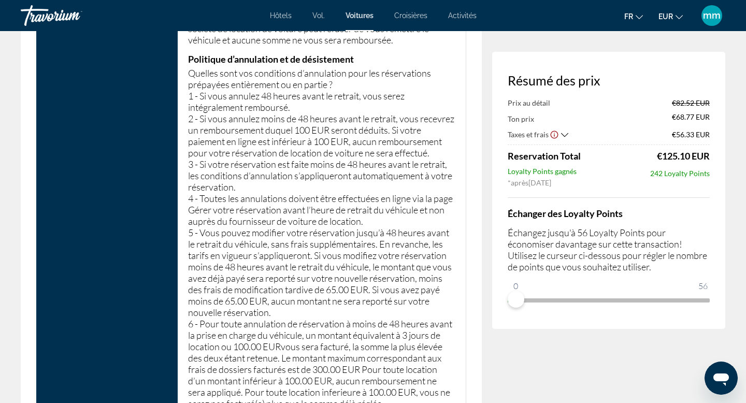
scroll to position [4295, 0]
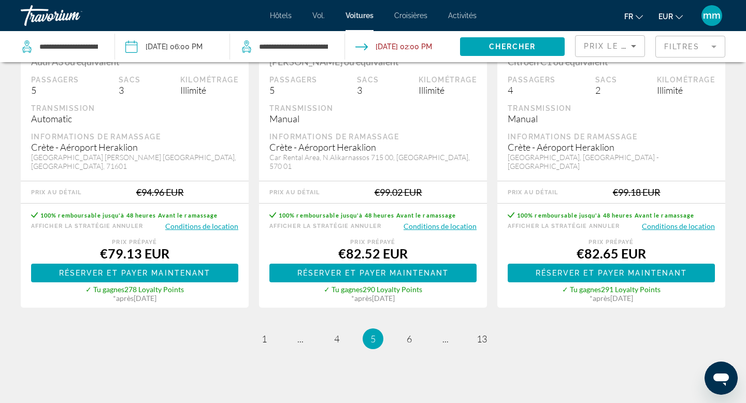
scroll to position [1670, 0]
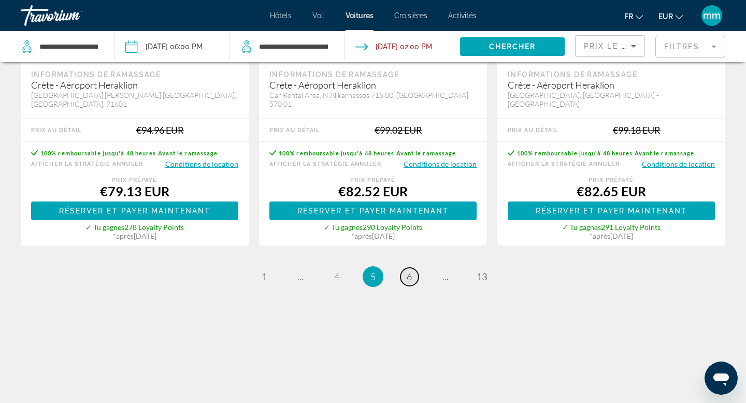
click at [409, 277] on span "6" at bounding box center [408, 276] width 5 height 11
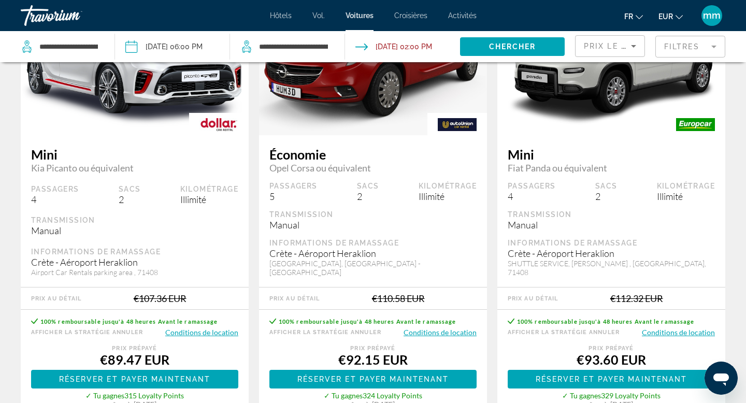
scroll to position [595, 0]
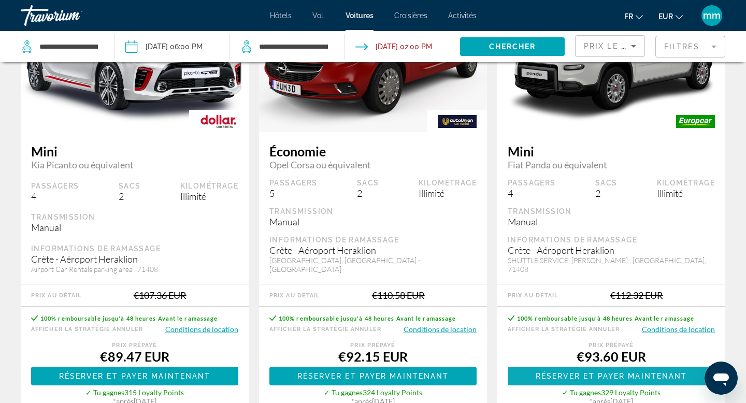
click at [570, 372] on span "Réserver et payer maintenant" at bounding box center [611, 376] width 152 height 8
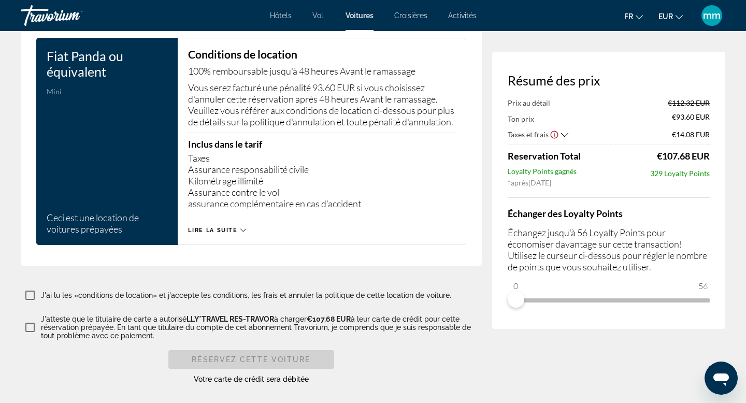
scroll to position [1493, 0]
click at [240, 232] on div "Lire la suite" at bounding box center [321, 219] width 267 height 28
click at [240, 232] on icon "Contenu principal" at bounding box center [243, 230] width 6 height 6
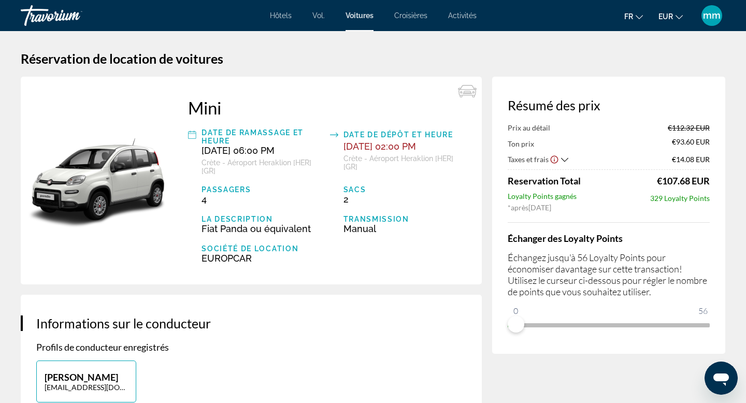
scroll to position [0, 0]
